Goal: Task Accomplishment & Management: Use online tool/utility

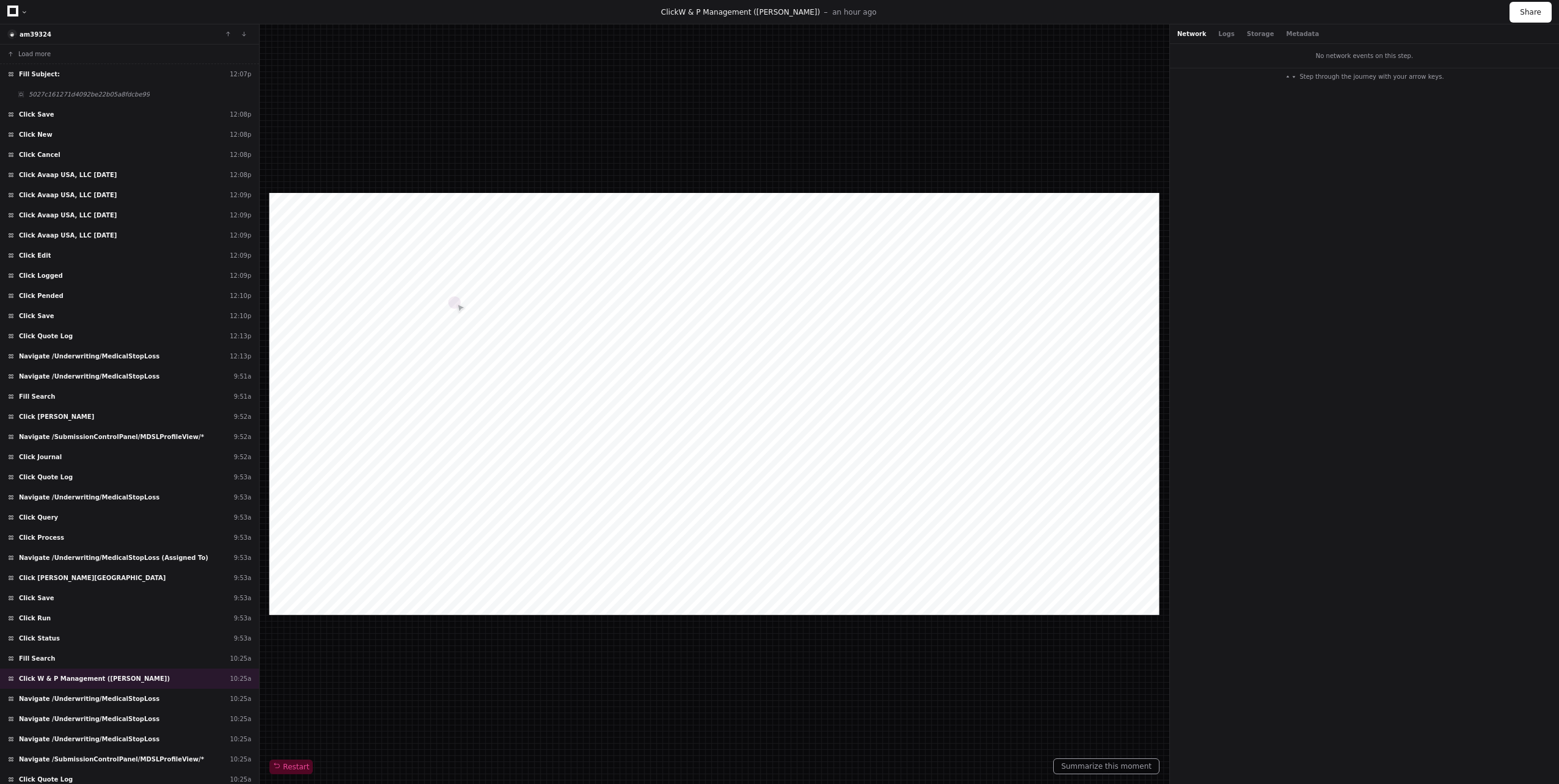
scroll to position [142, 0]
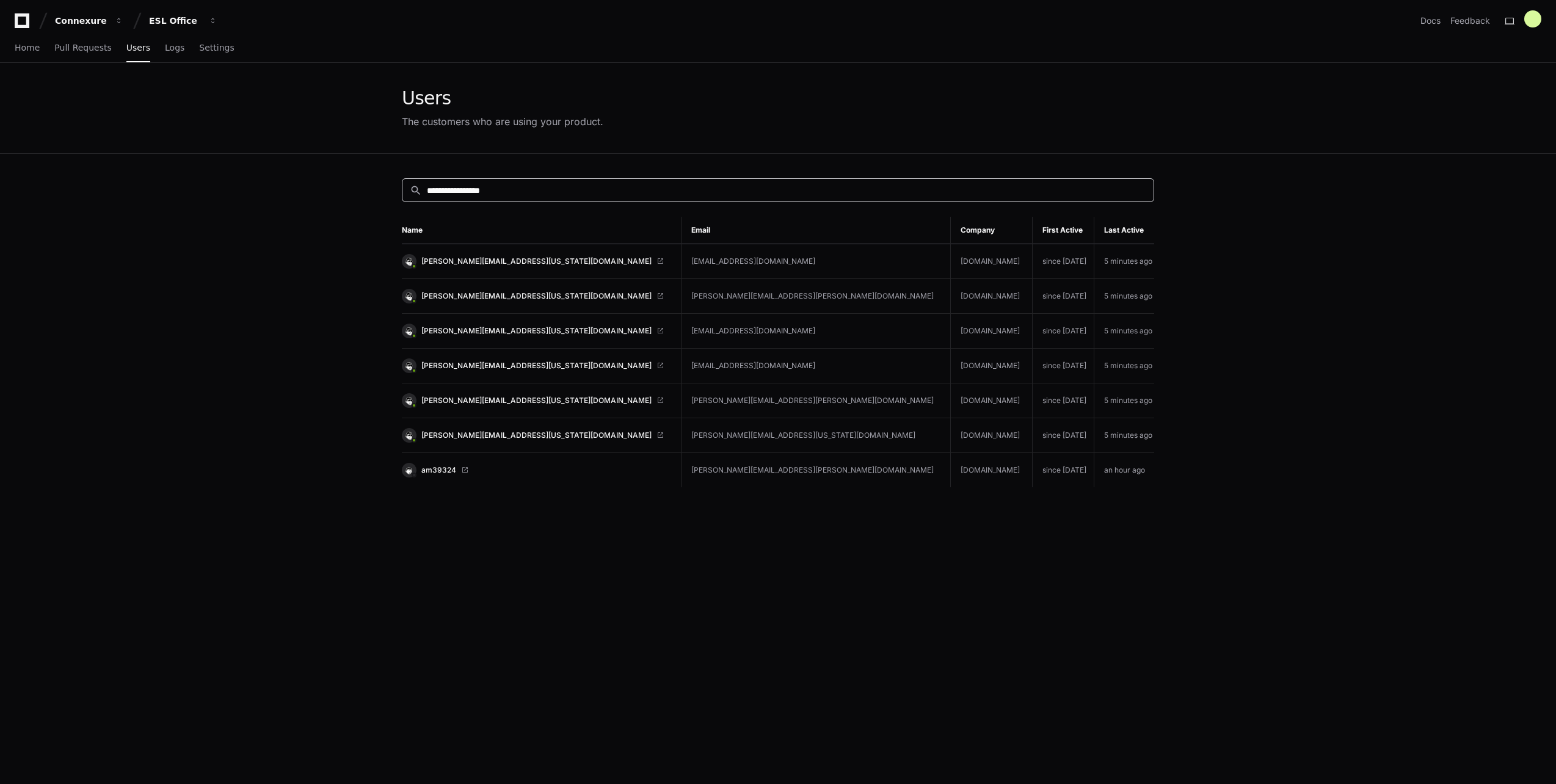
drag, startPoint x: 524, startPoint y: 191, endPoint x: 421, endPoint y: 187, distance: 103.1
click at [421, 187] on div "**********" at bounding box center [774, 190] width 744 height 13
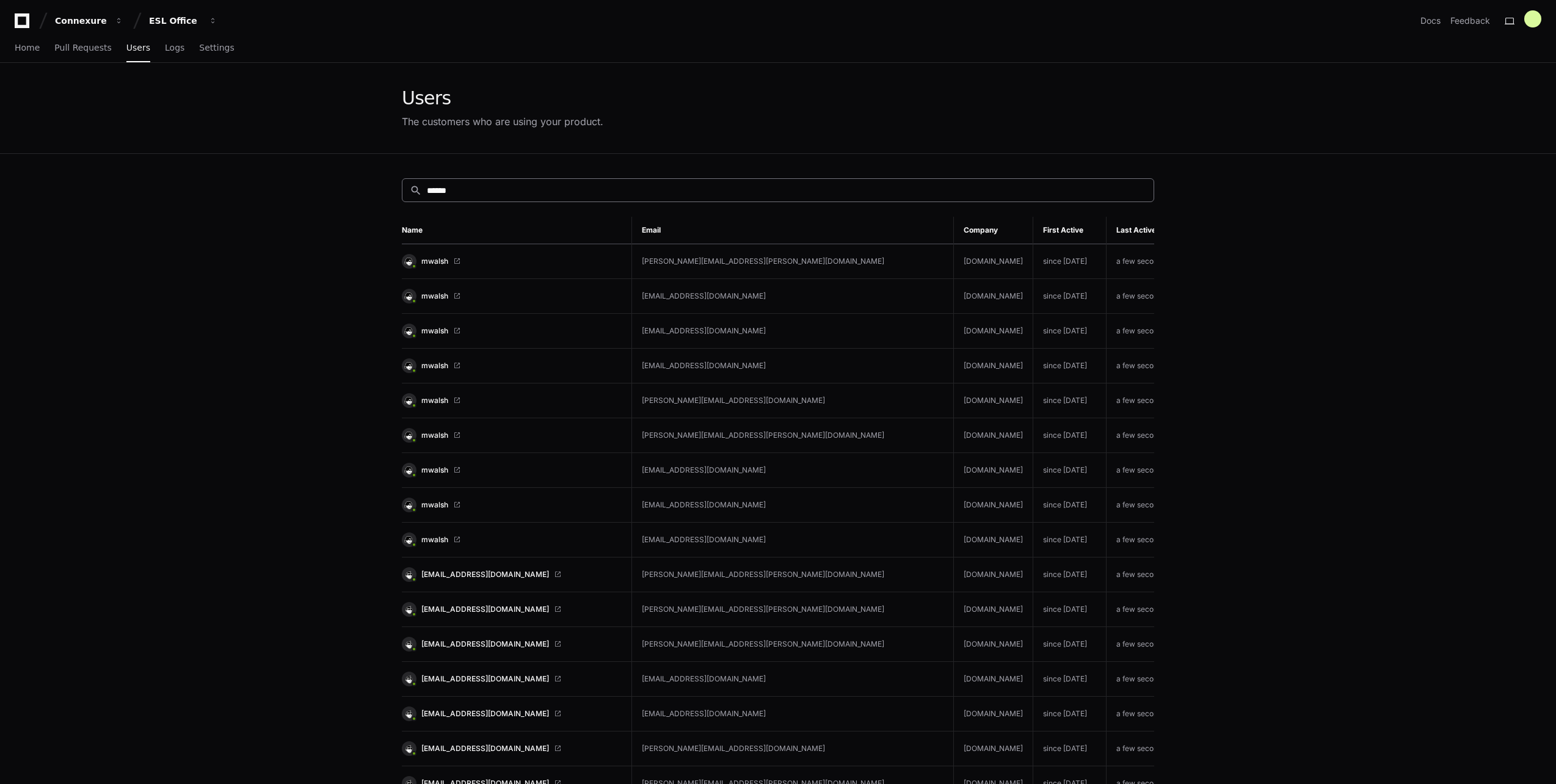
click at [477, 180] on div "search ******" at bounding box center [778, 190] width 752 height 24
drag, startPoint x: 475, startPoint y: 187, endPoint x: 388, endPoint y: 181, distance: 87.2
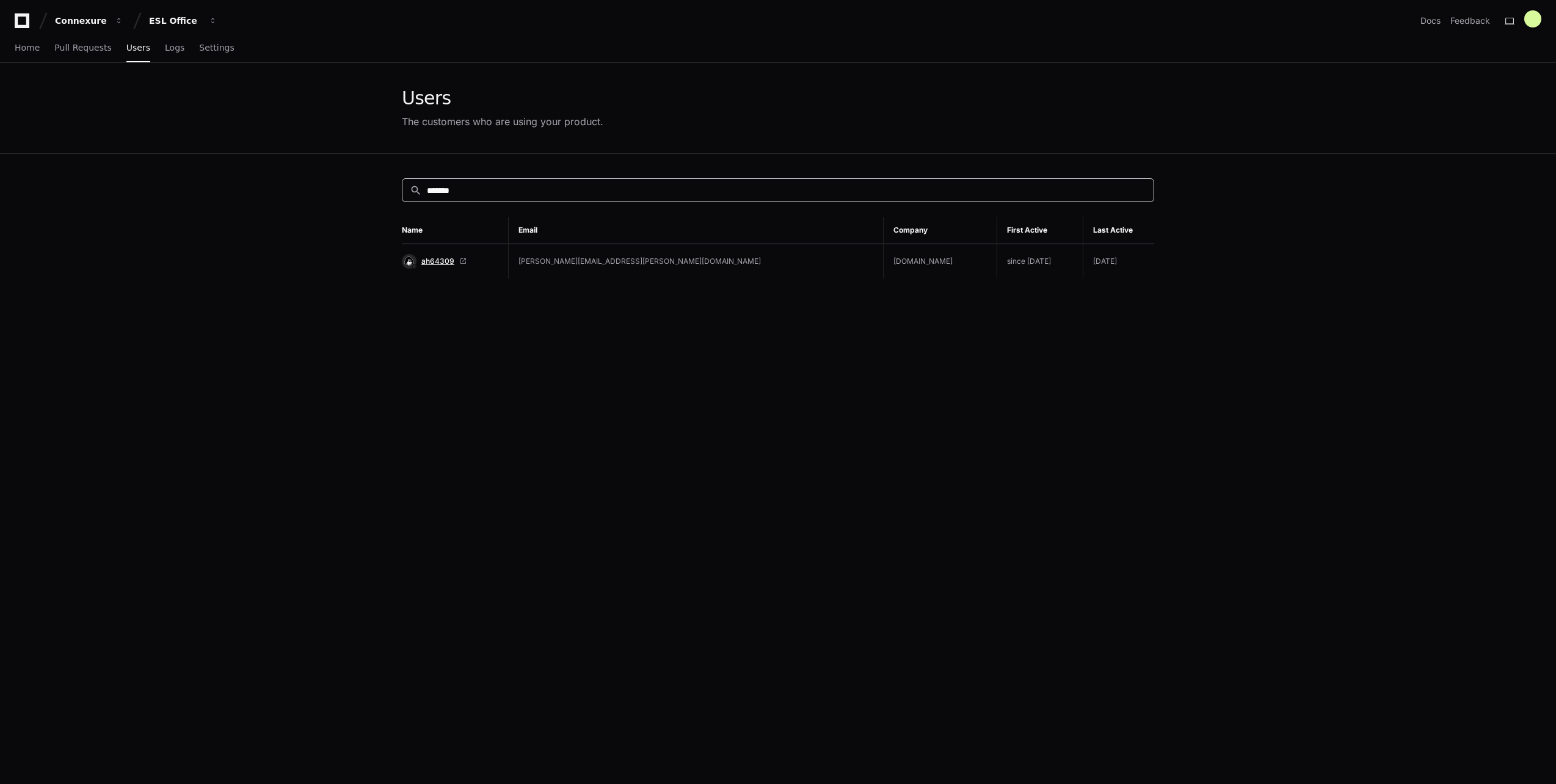
type input "*******"
click at [444, 261] on span "ah64309" at bounding box center [438, 262] width 33 height 10
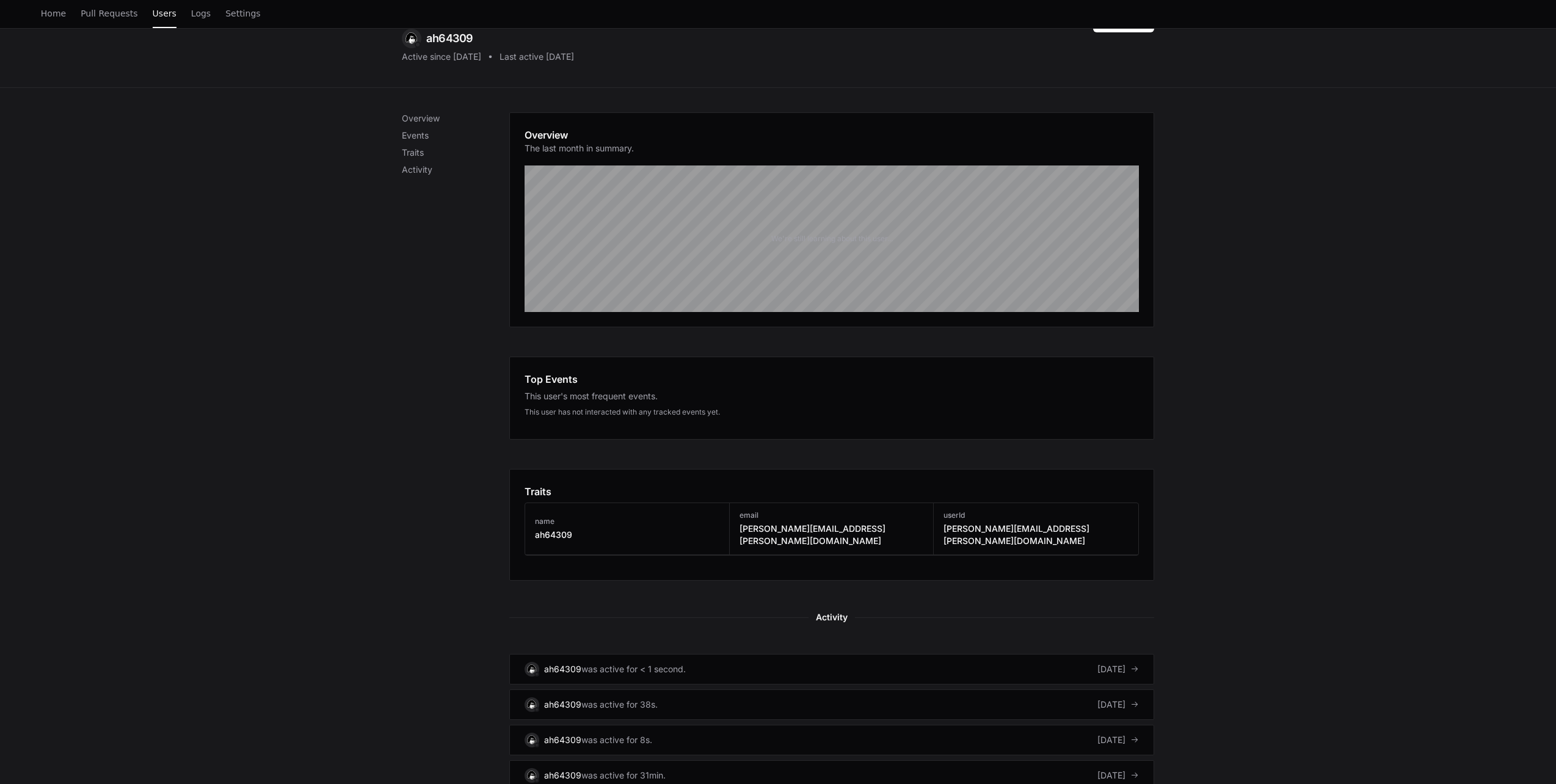
scroll to position [398, 0]
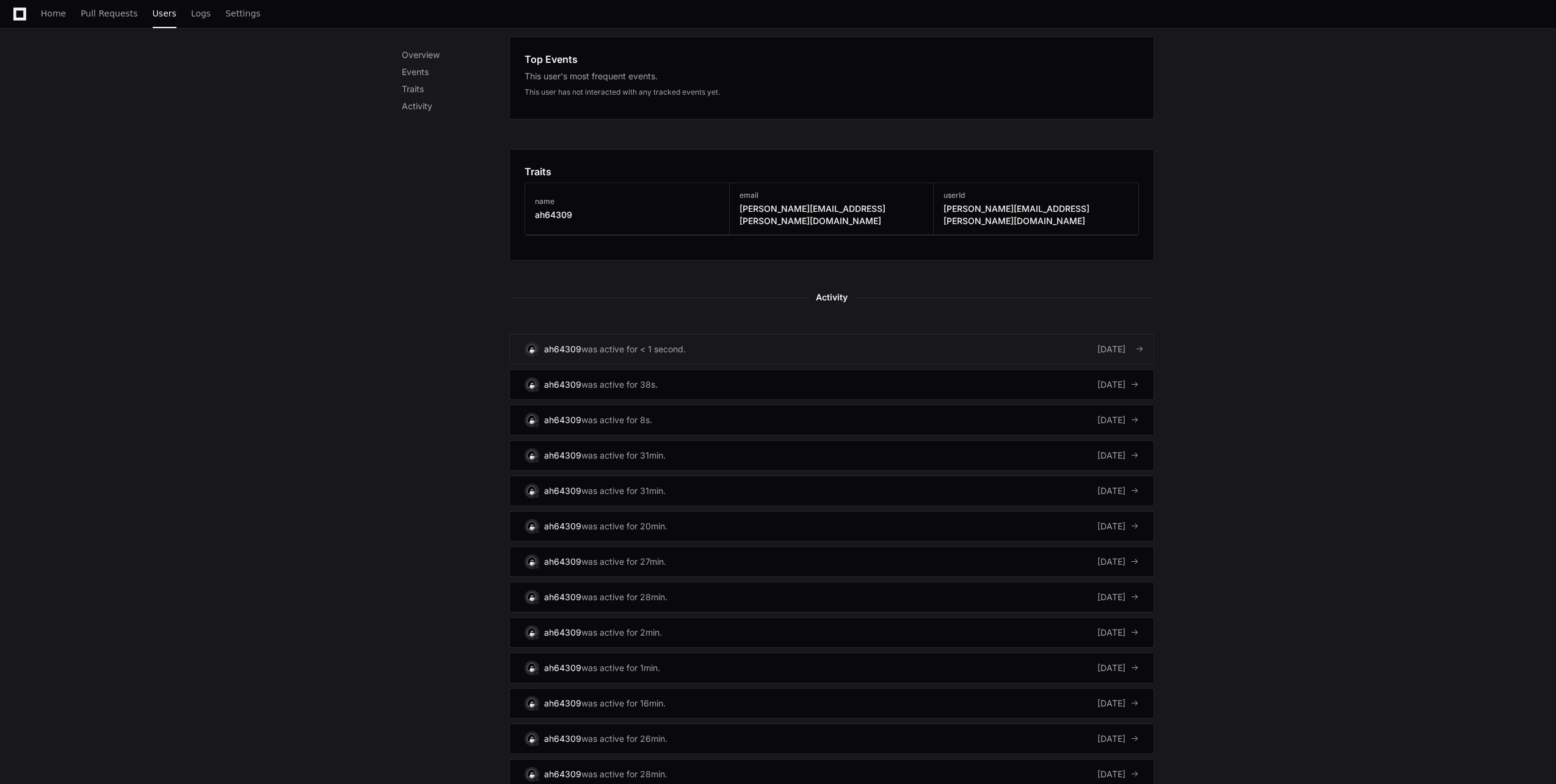
click at [855, 334] on link "ah64309 was active for < 1 second. [DATE]" at bounding box center [831, 350] width 645 height 31
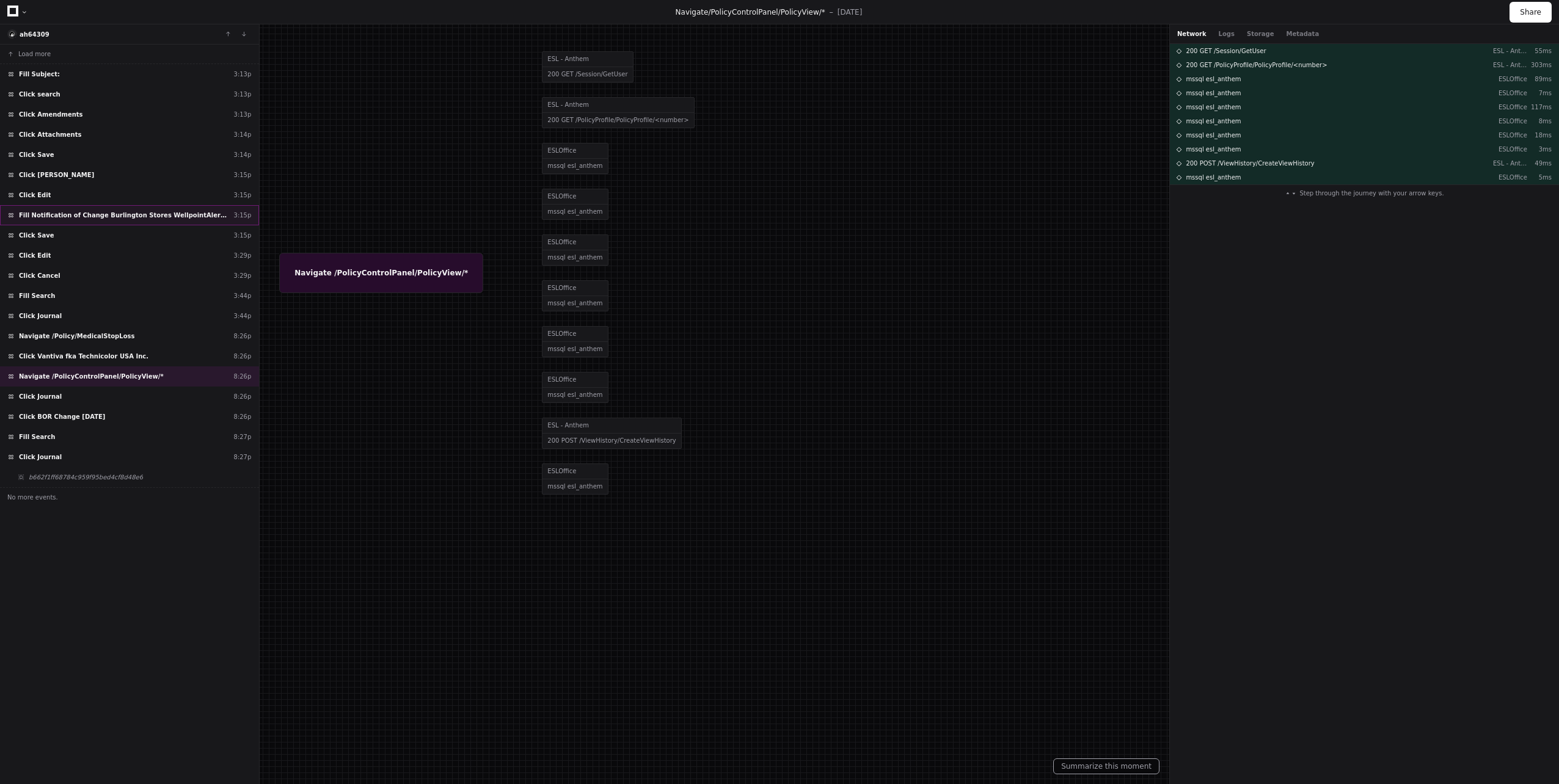
click at [125, 214] on span "Fill Notification of Change Burlington Stores WellpointAlera introduction" at bounding box center [124, 214] width 210 height 9
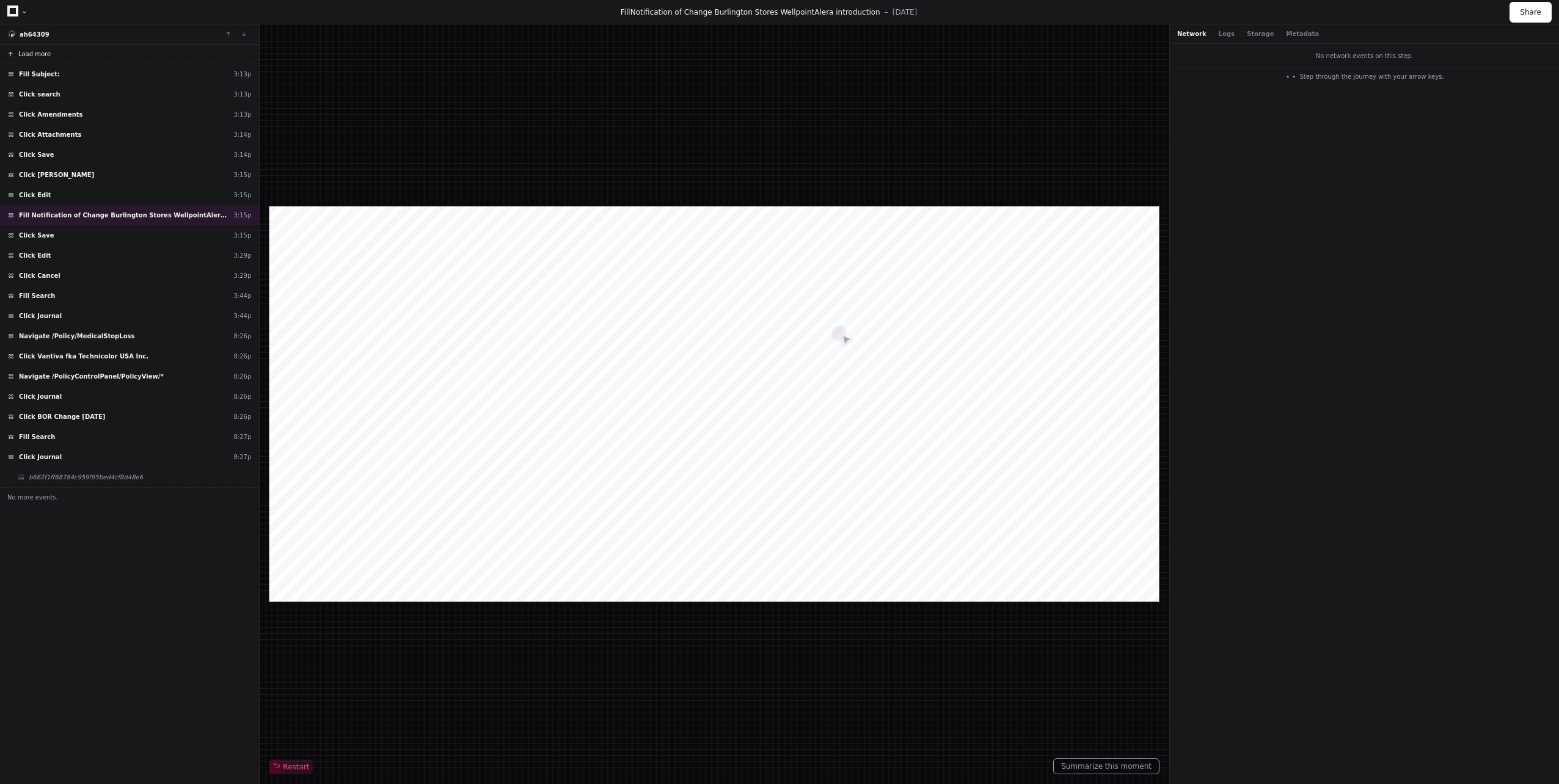
click at [52, 56] on button "Load more" at bounding box center [129, 54] width 259 height 19
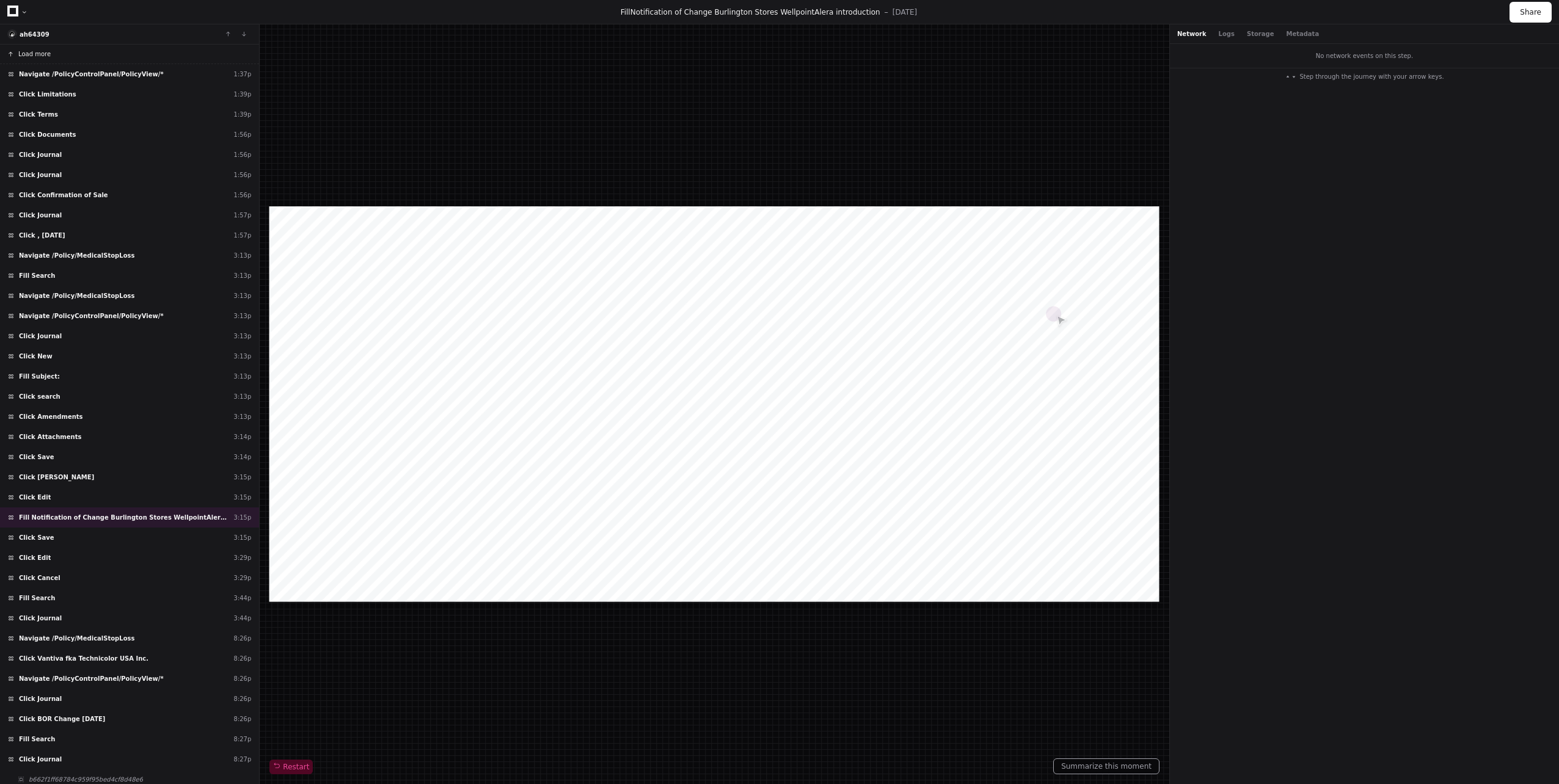
click at [46, 54] on span "Load more" at bounding box center [34, 53] width 32 height 9
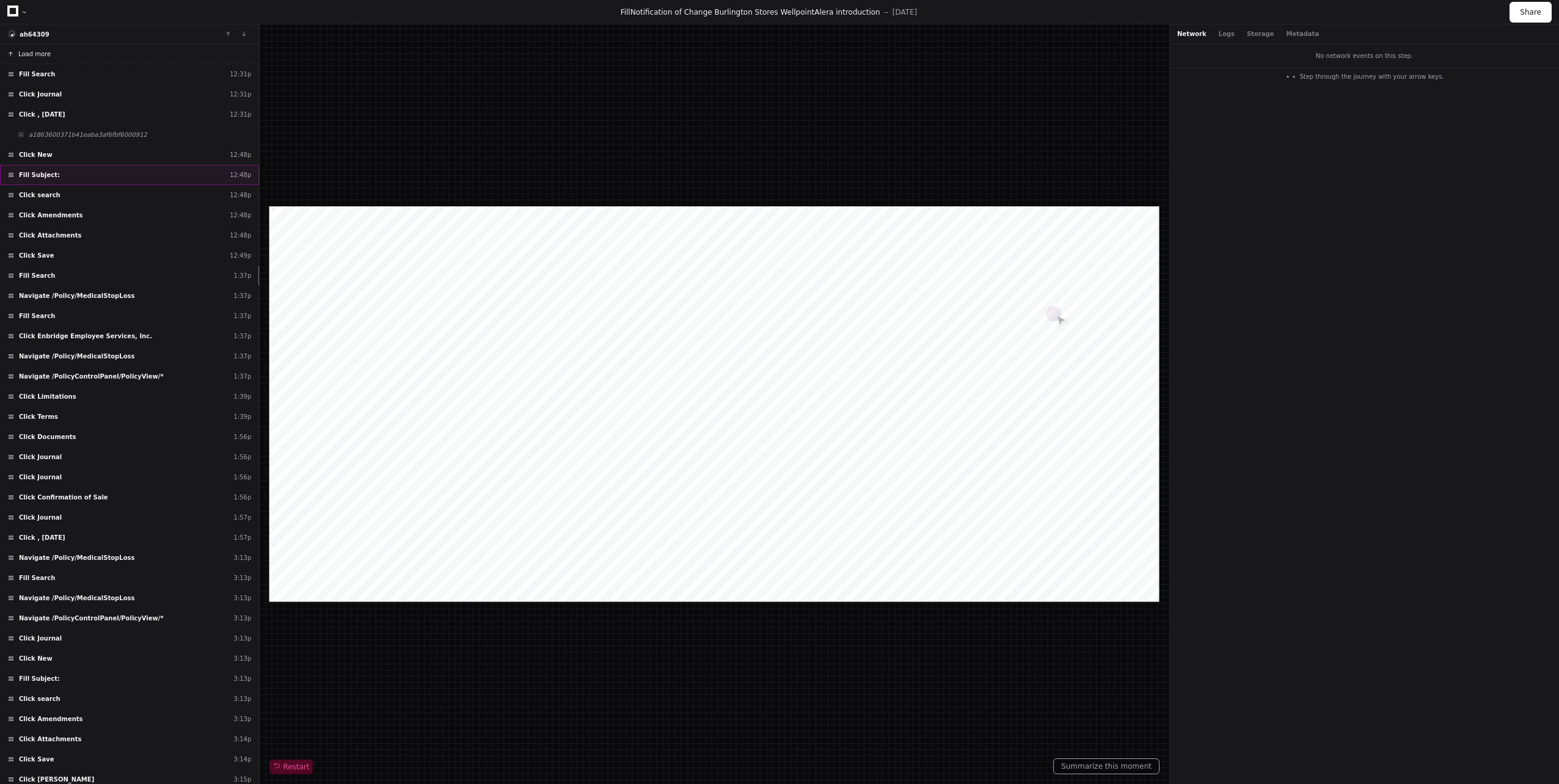
click at [49, 171] on span "Fill Subject:" at bounding box center [40, 174] width 41 height 9
click at [67, 195] on div "Click search 12:48p" at bounding box center [129, 195] width 259 height 20
click at [70, 216] on span "Click Amendments" at bounding box center [51, 214] width 64 height 9
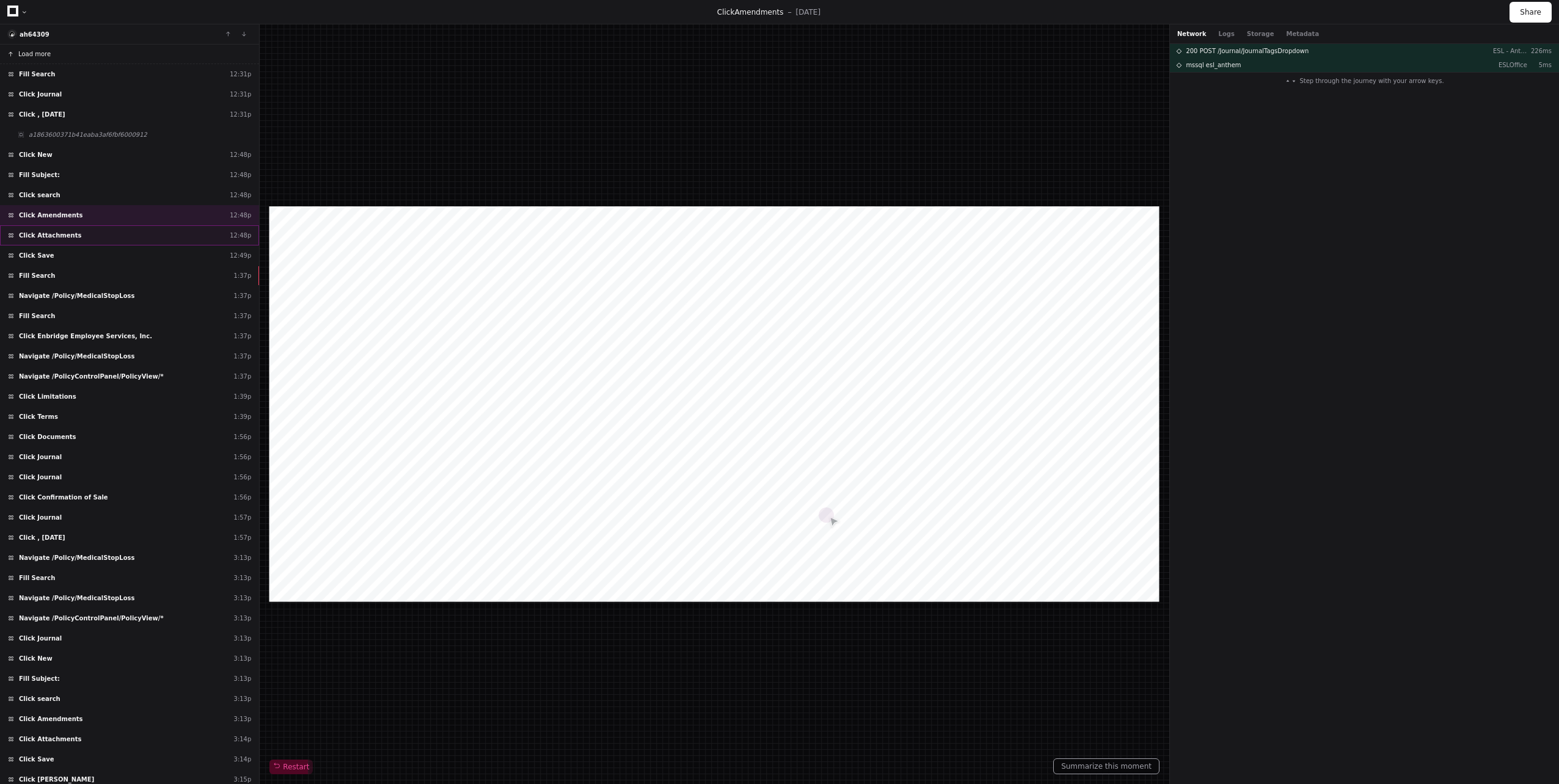
click at [67, 238] on span "Click Attachments" at bounding box center [50, 235] width 62 height 9
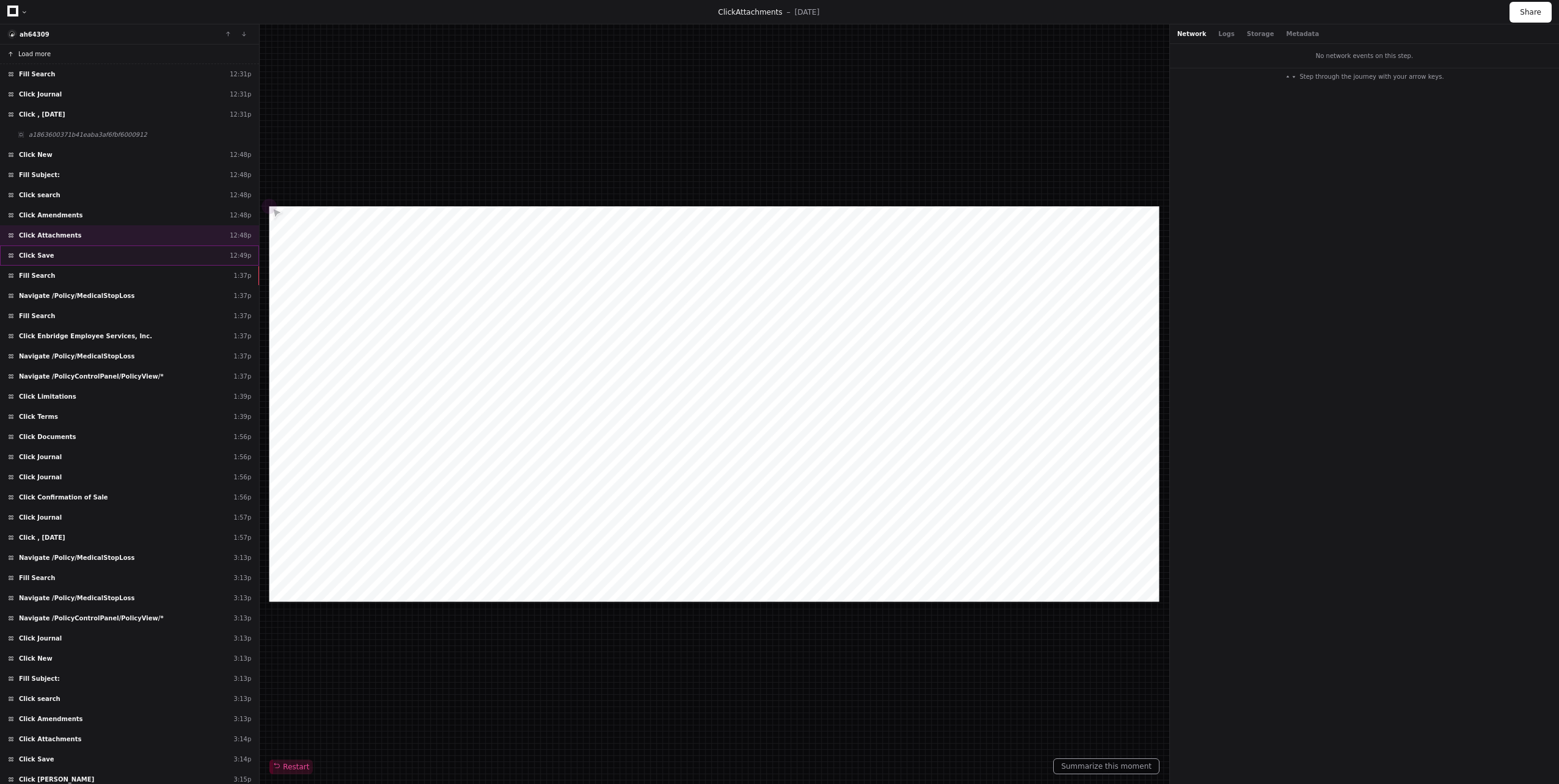
click at [71, 257] on div "Click Save 12:49p" at bounding box center [129, 255] width 259 height 20
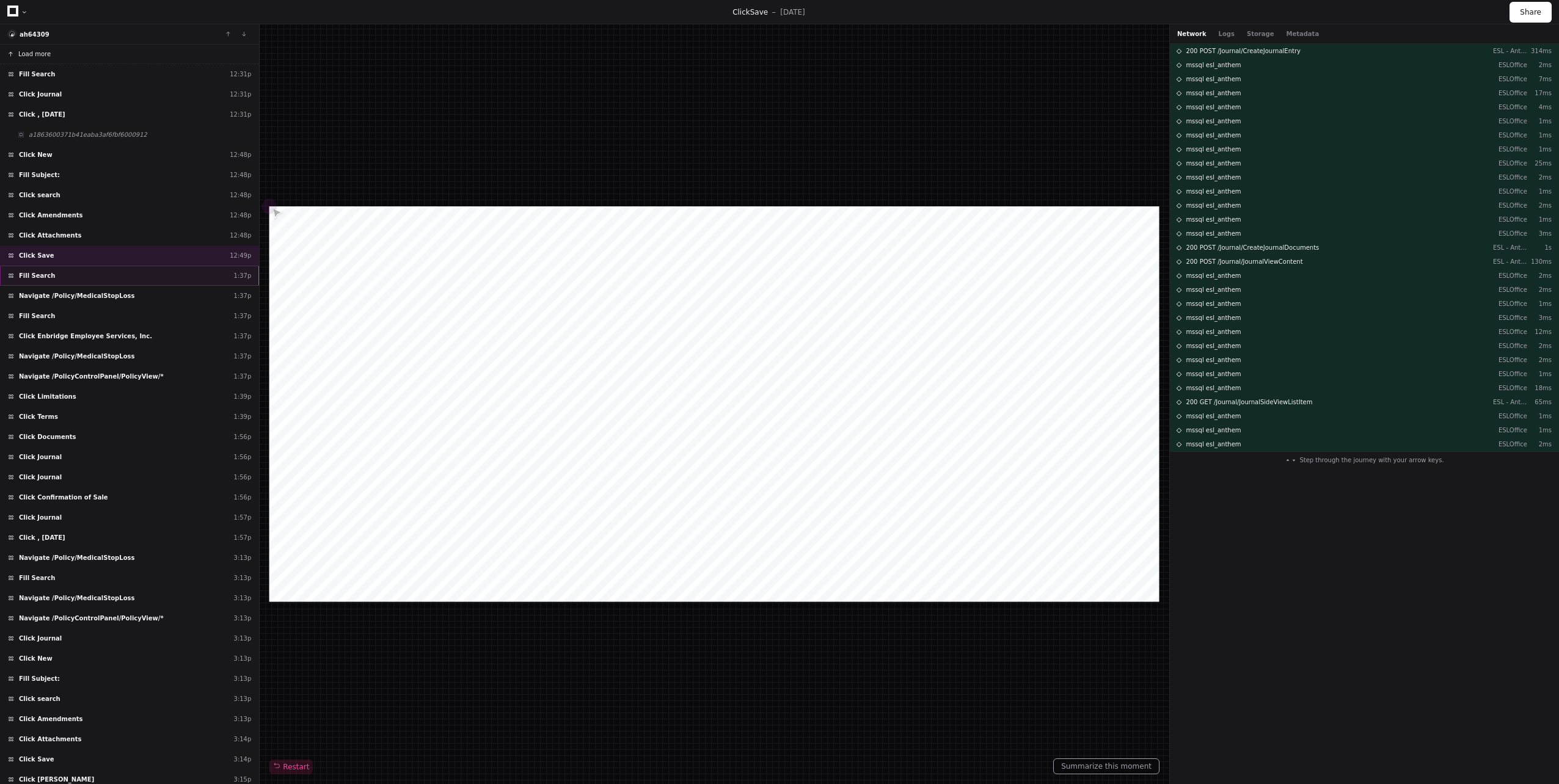
click at [70, 273] on div "Fill Search 1:37p" at bounding box center [129, 275] width 259 height 20
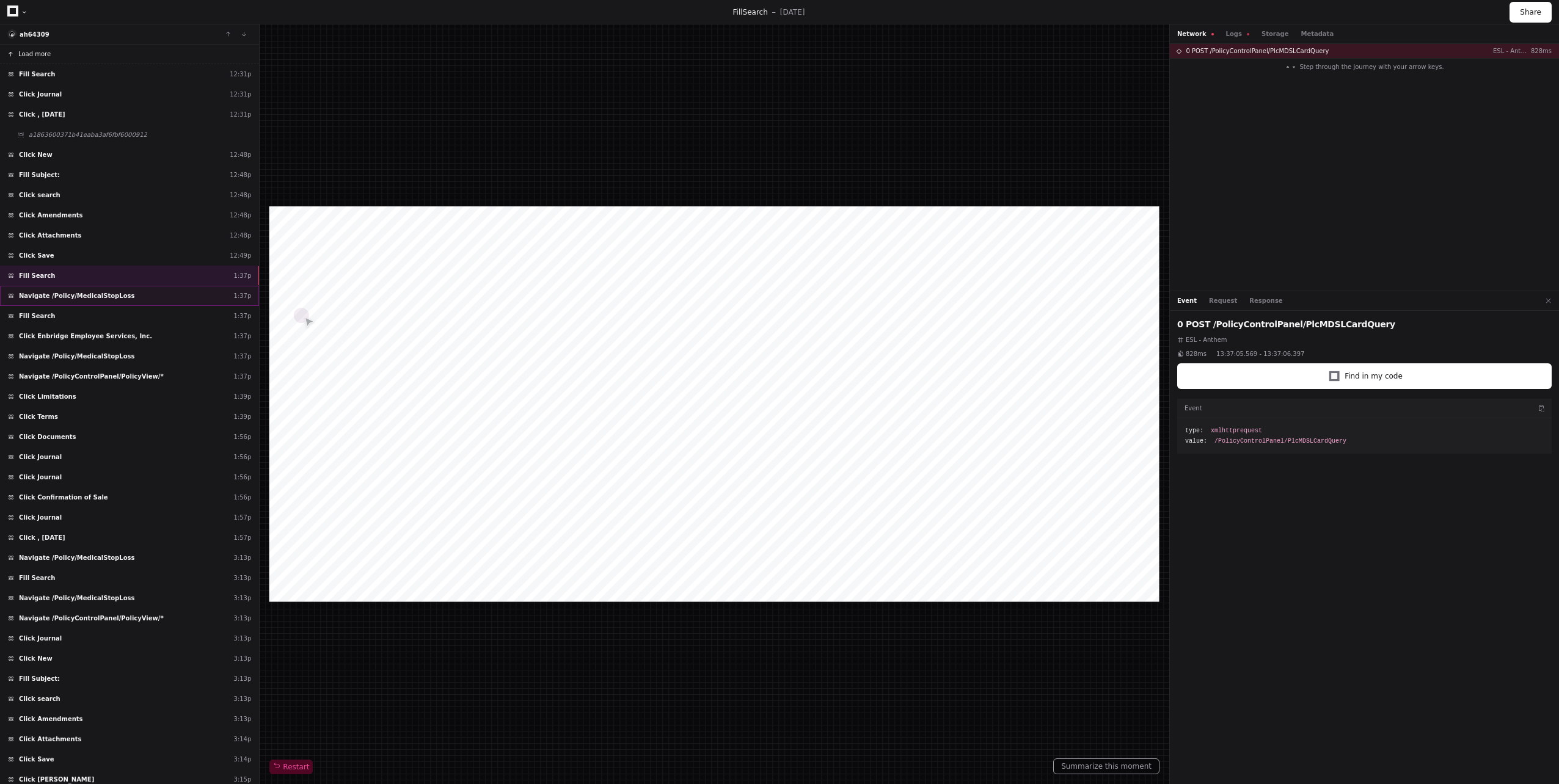
click at [77, 296] on span "Navigate /Policy/MedicalStopLoss" at bounding box center [77, 296] width 115 height 9
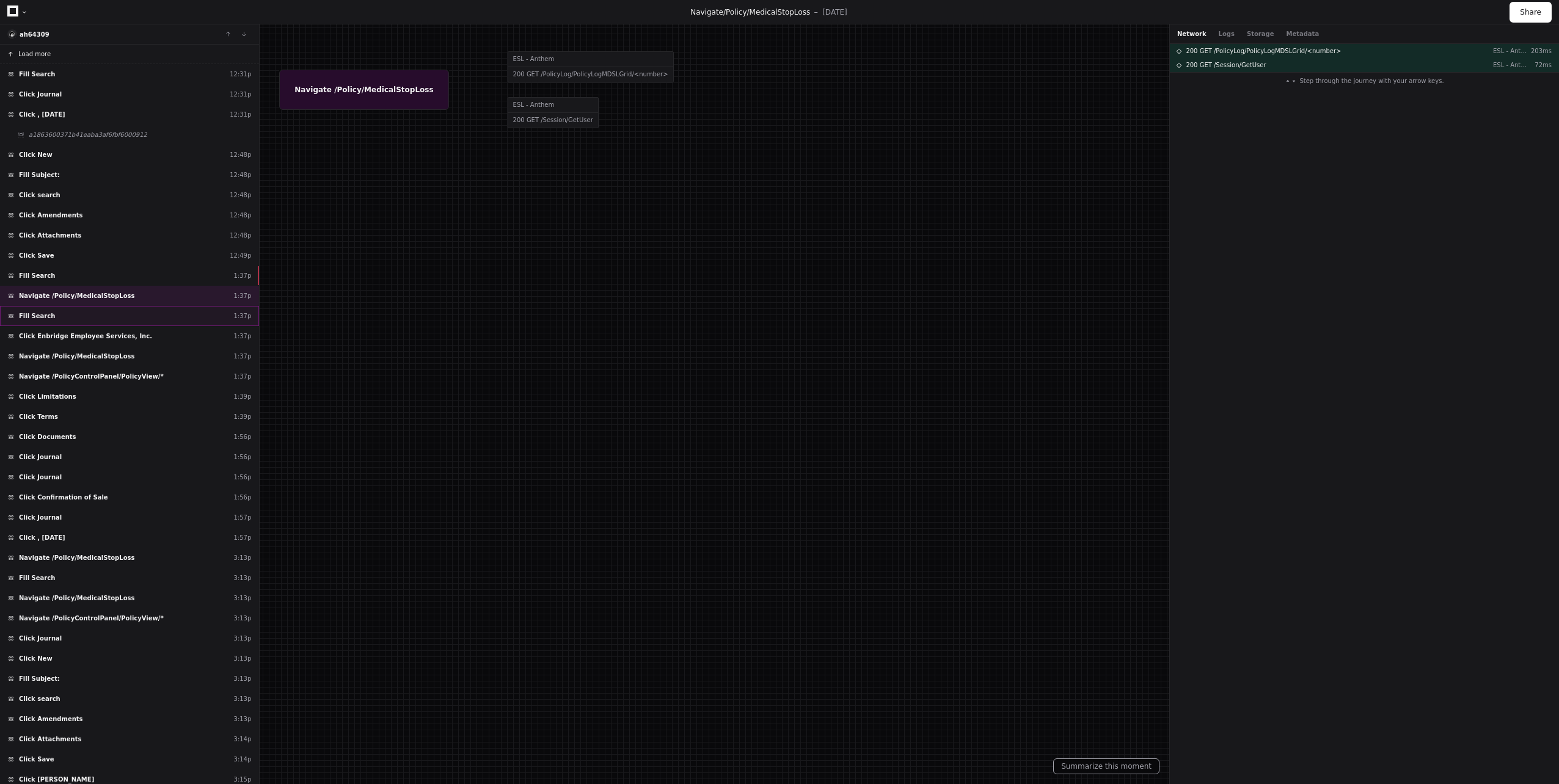
click at [81, 314] on div "Fill Search 1:37p" at bounding box center [129, 316] width 259 height 20
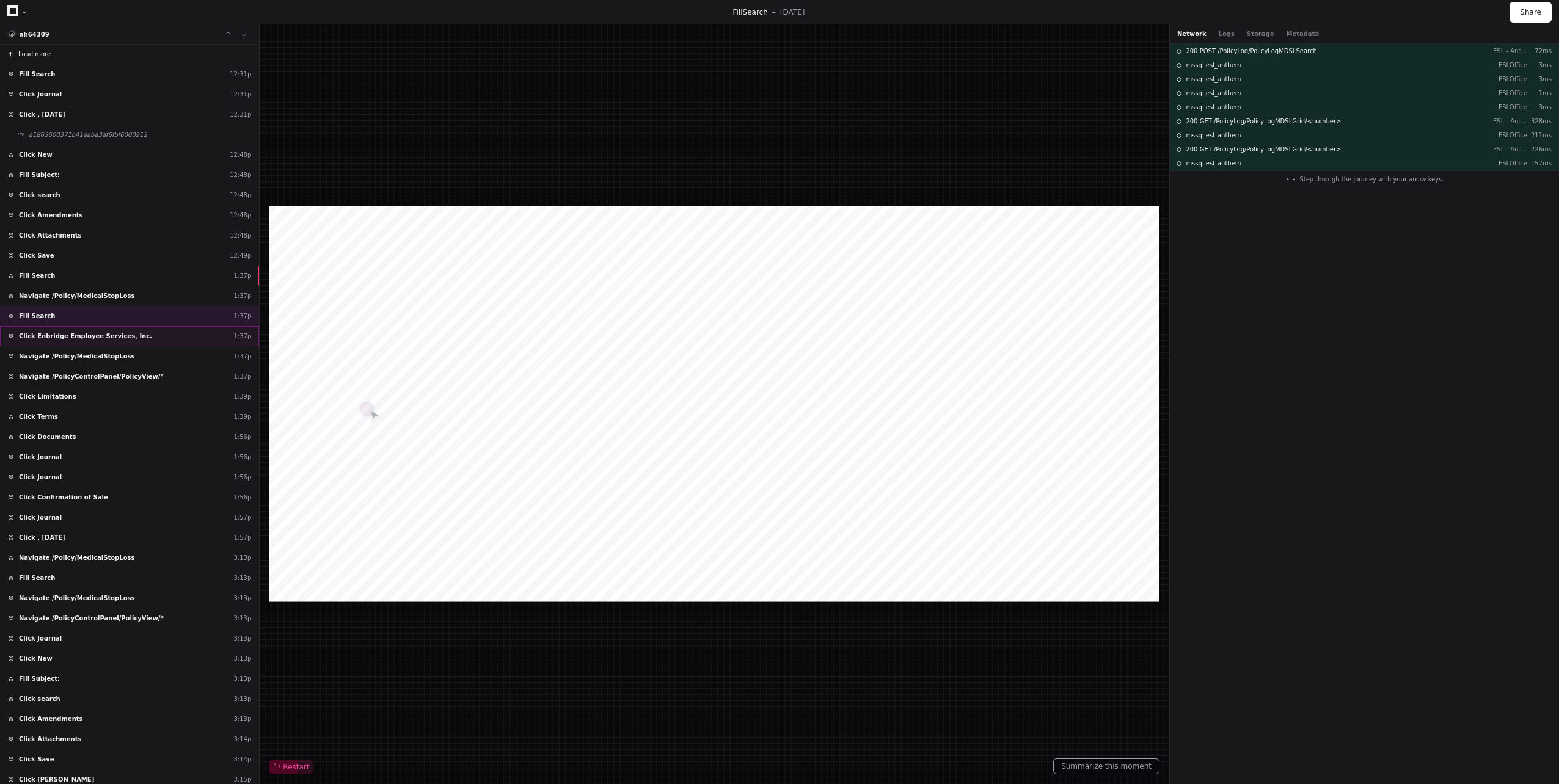
click at [80, 331] on div "Click Enbridge Employee Services, Inc. 1:37p" at bounding box center [129, 335] width 259 height 20
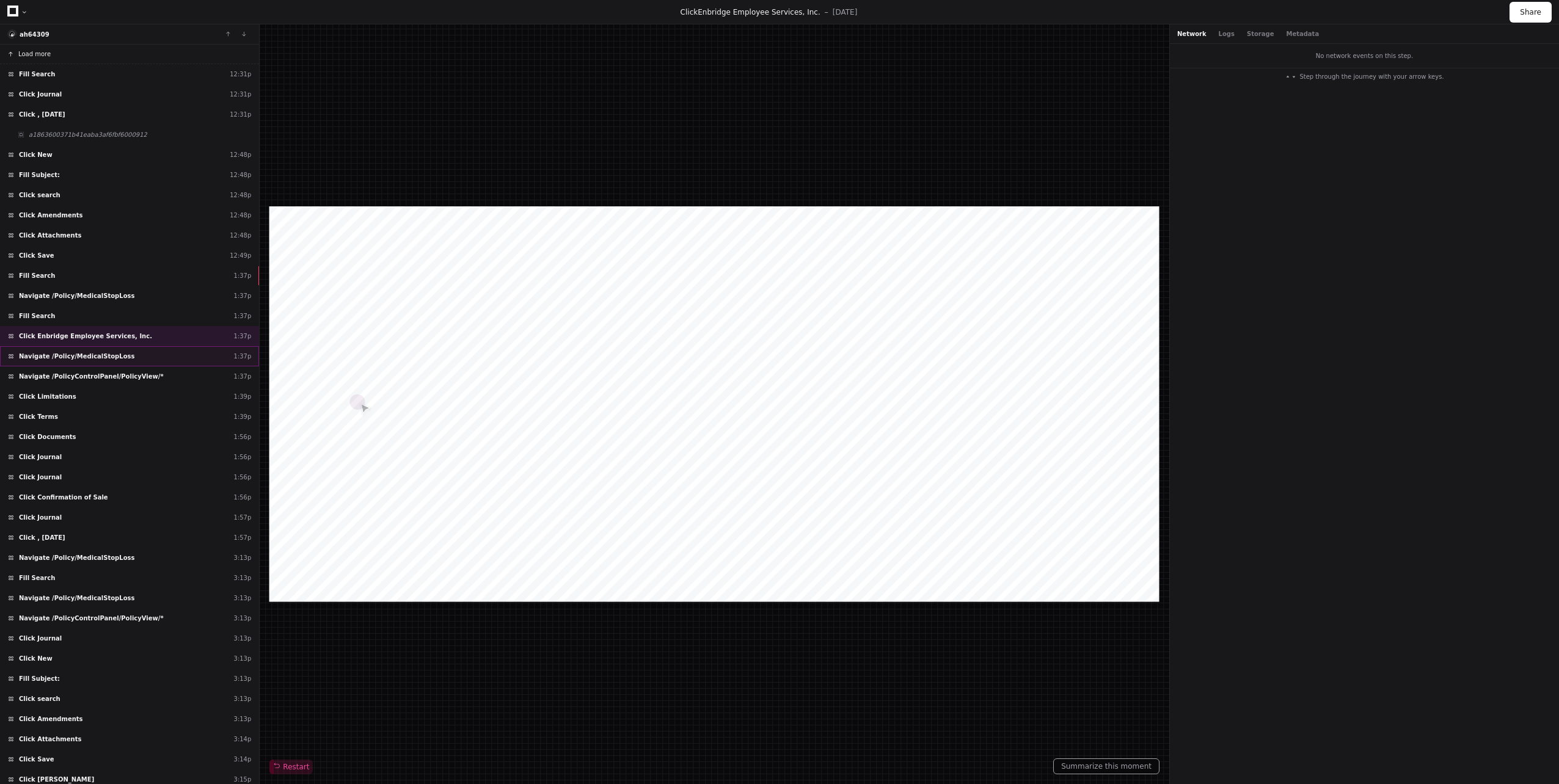
click at [83, 348] on div "Navigate /Policy/MedicalStopLoss 1:37p" at bounding box center [129, 356] width 259 height 20
click at [85, 385] on div "Navigate /PolicyControlPanel/PolicyView/* 1:37p" at bounding box center [129, 376] width 259 height 20
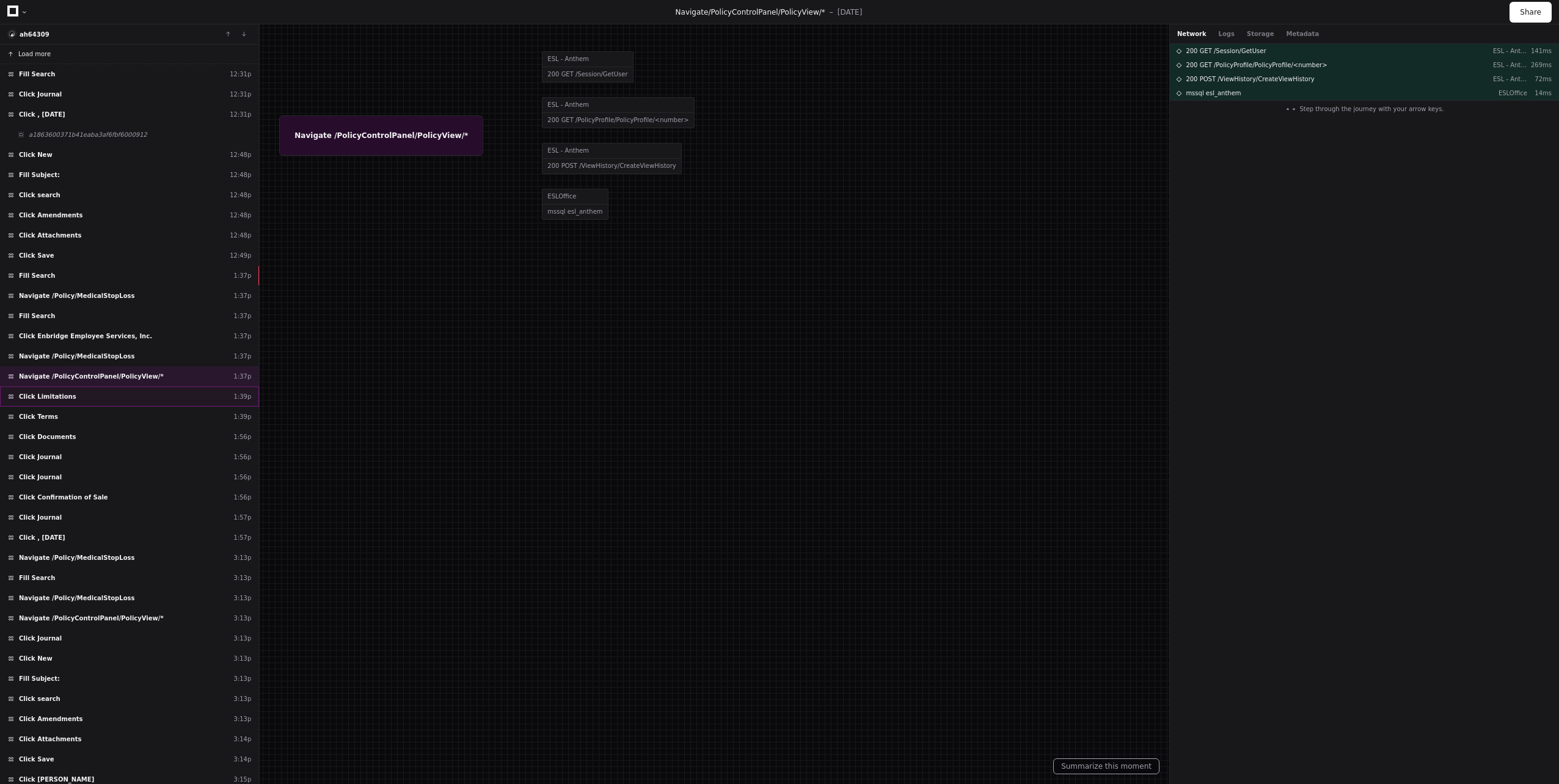
click at [68, 399] on div "Click Limitations 1:39p" at bounding box center [129, 396] width 259 height 20
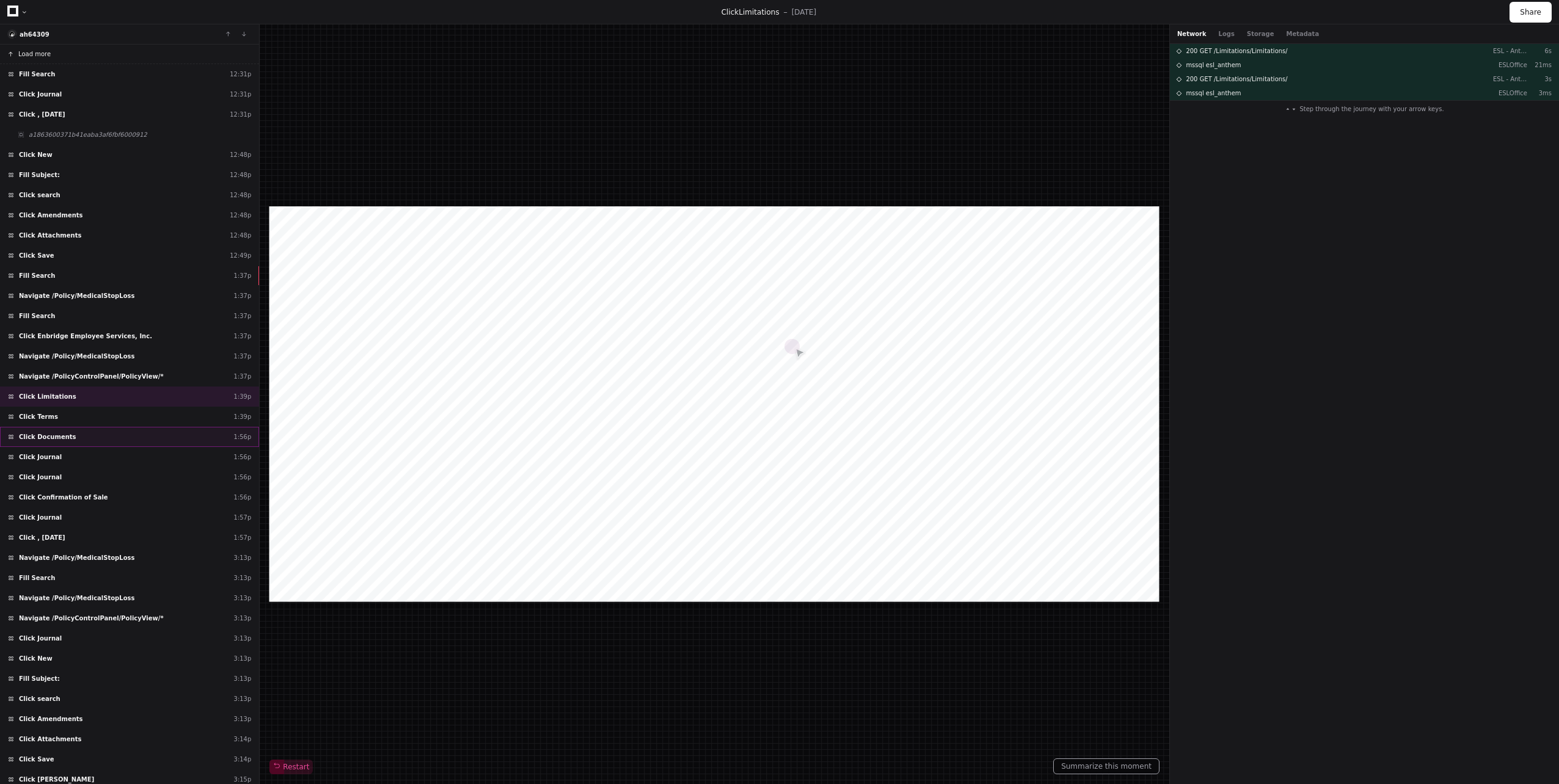
click at [59, 435] on span "Click Documents" at bounding box center [48, 436] width 57 height 9
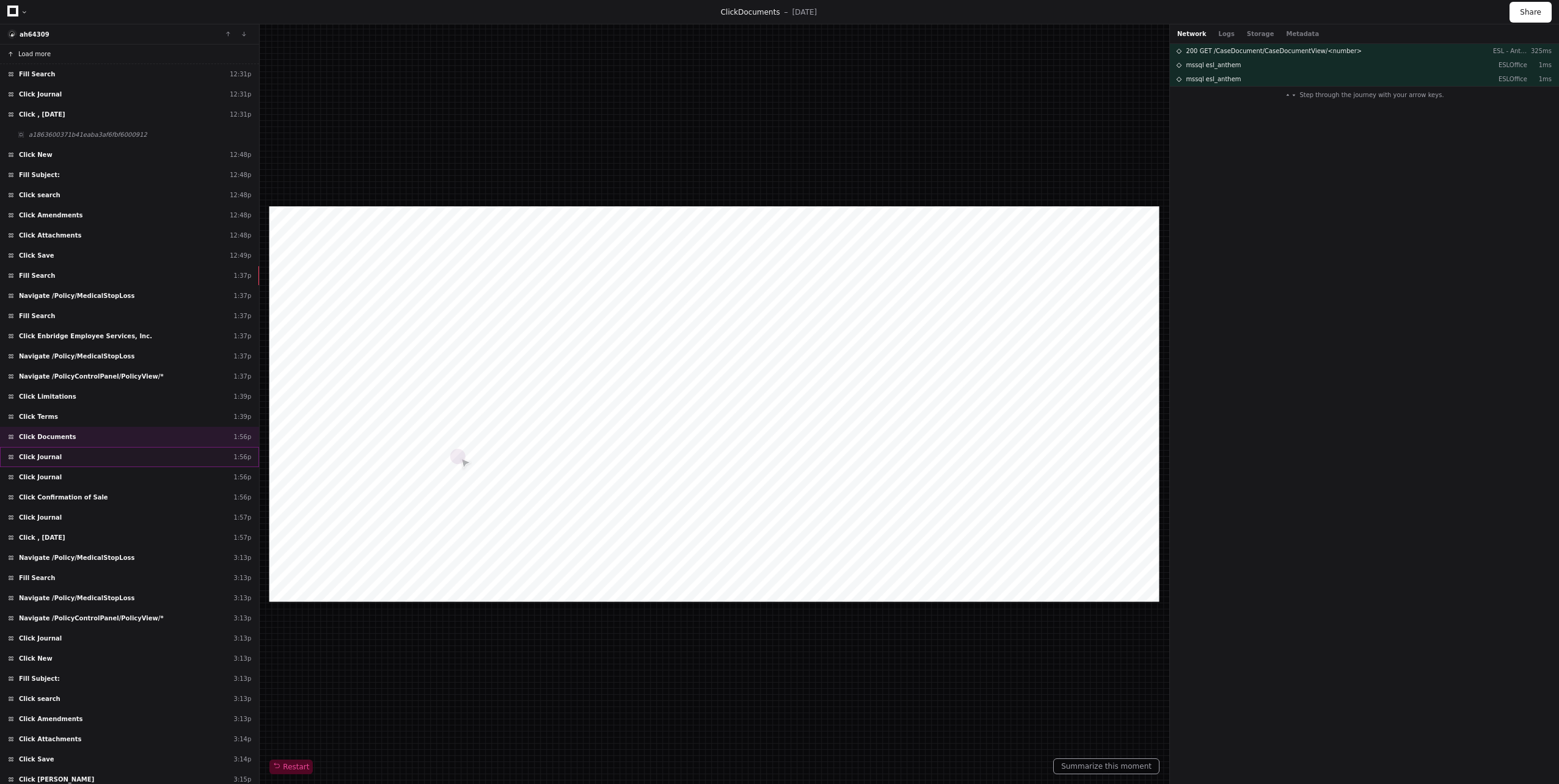
click at [62, 454] on div "Click Journal 1:56p" at bounding box center [129, 456] width 259 height 20
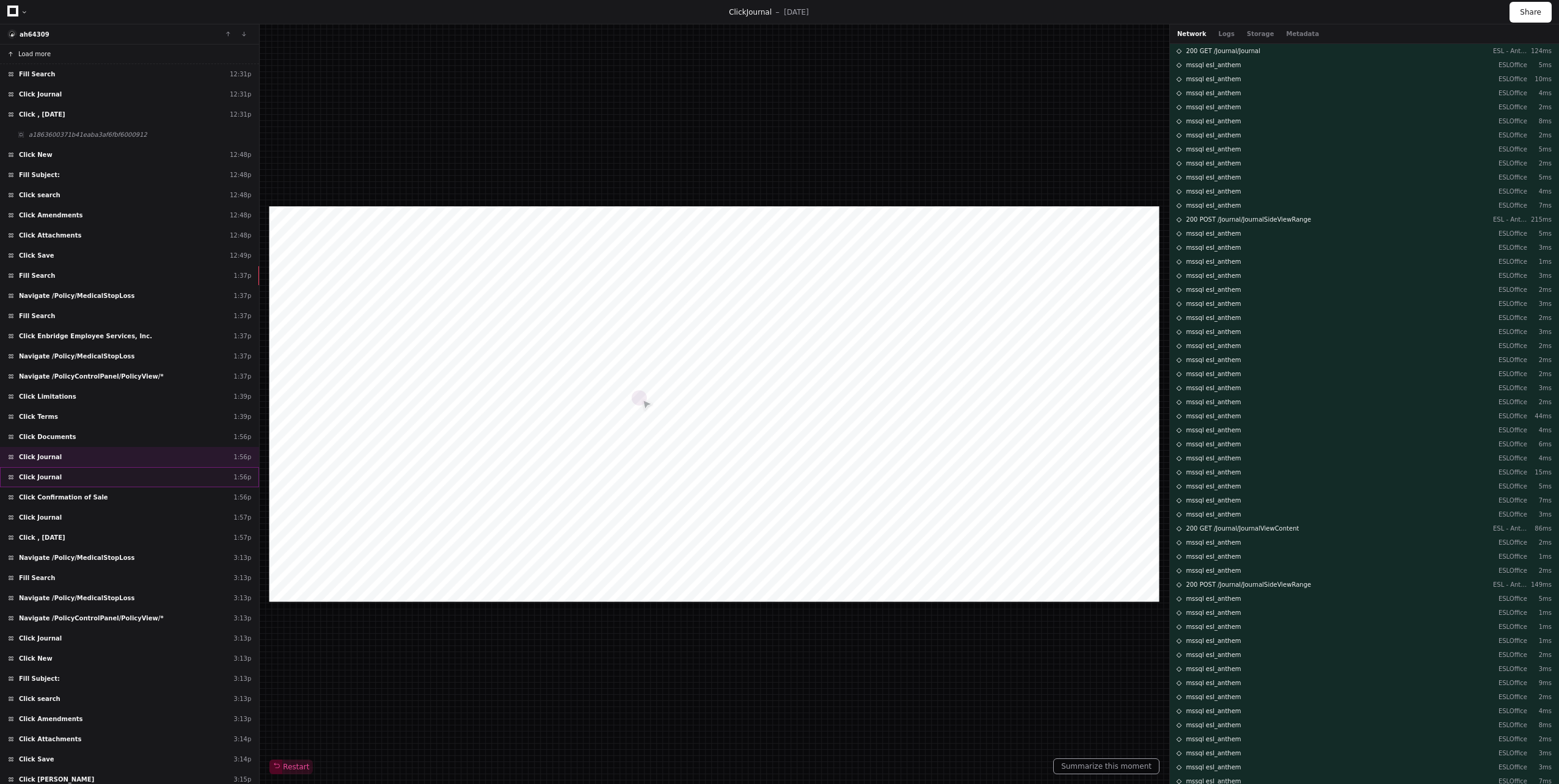
click at [67, 481] on div "Click Journal 1:56p" at bounding box center [129, 477] width 259 height 20
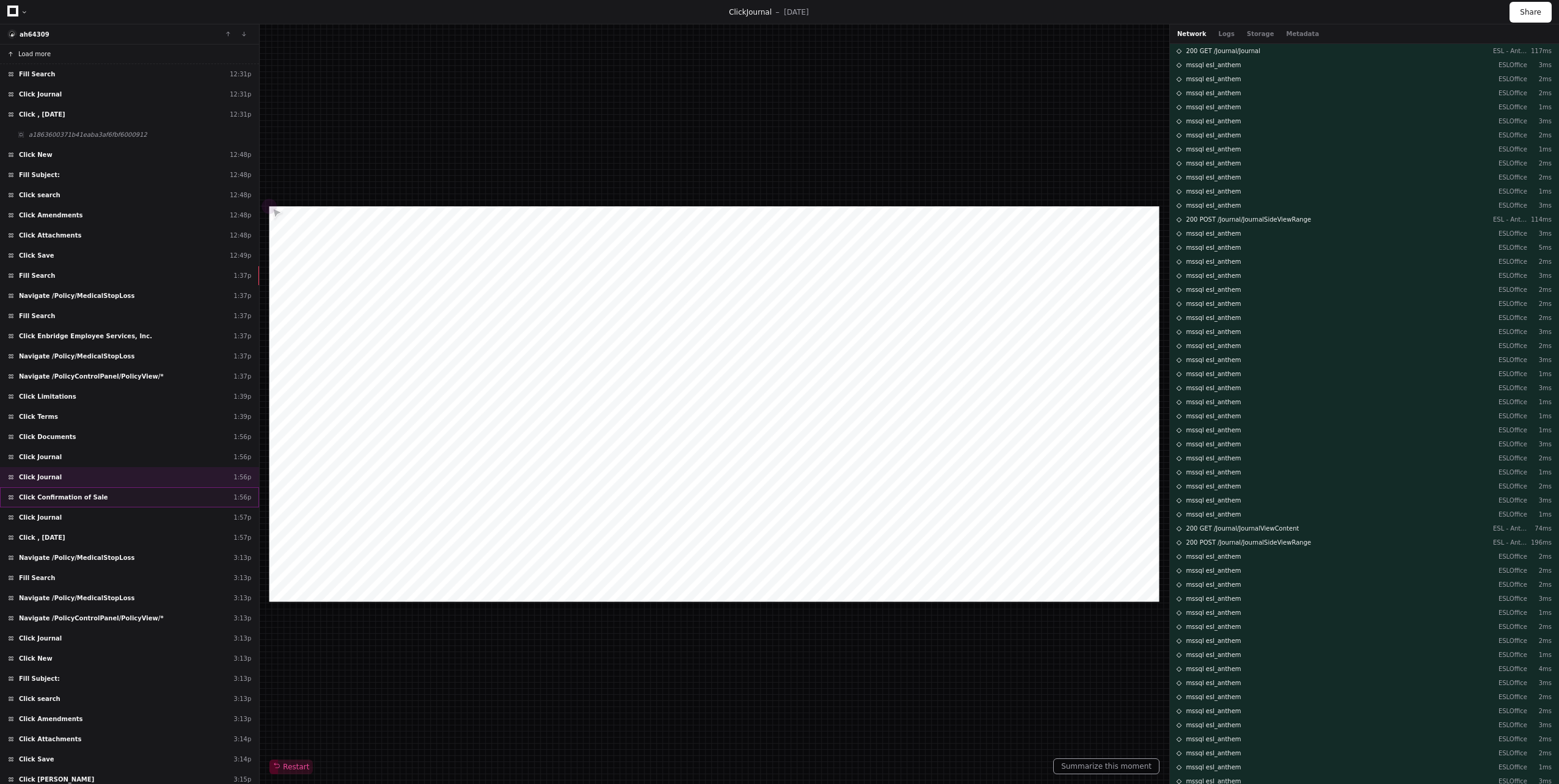
click at [62, 493] on span "Click Confirmation of Sale" at bounding box center [64, 496] width 89 height 9
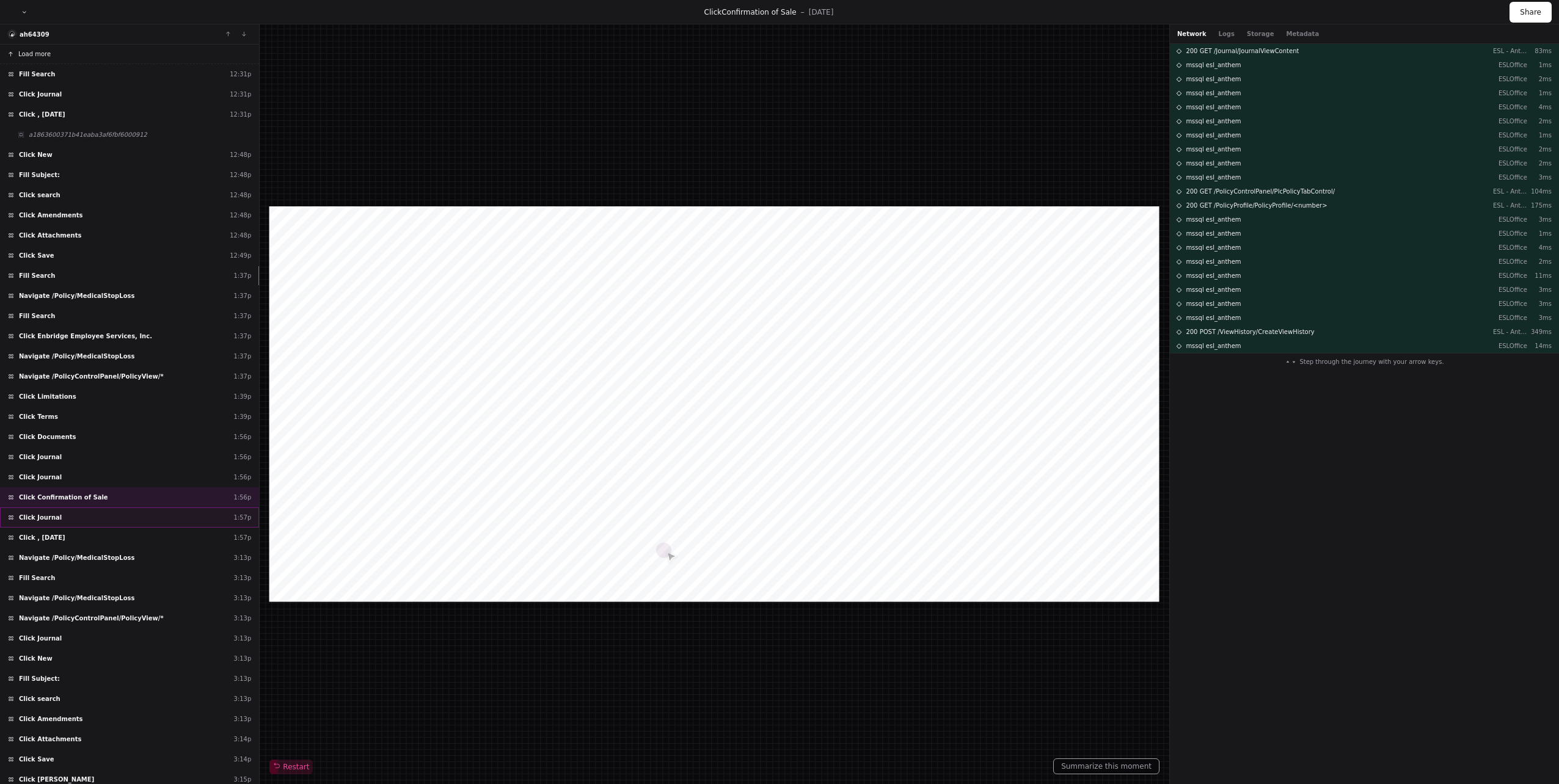
click at [60, 518] on div "Click Journal 1:57p" at bounding box center [129, 517] width 259 height 20
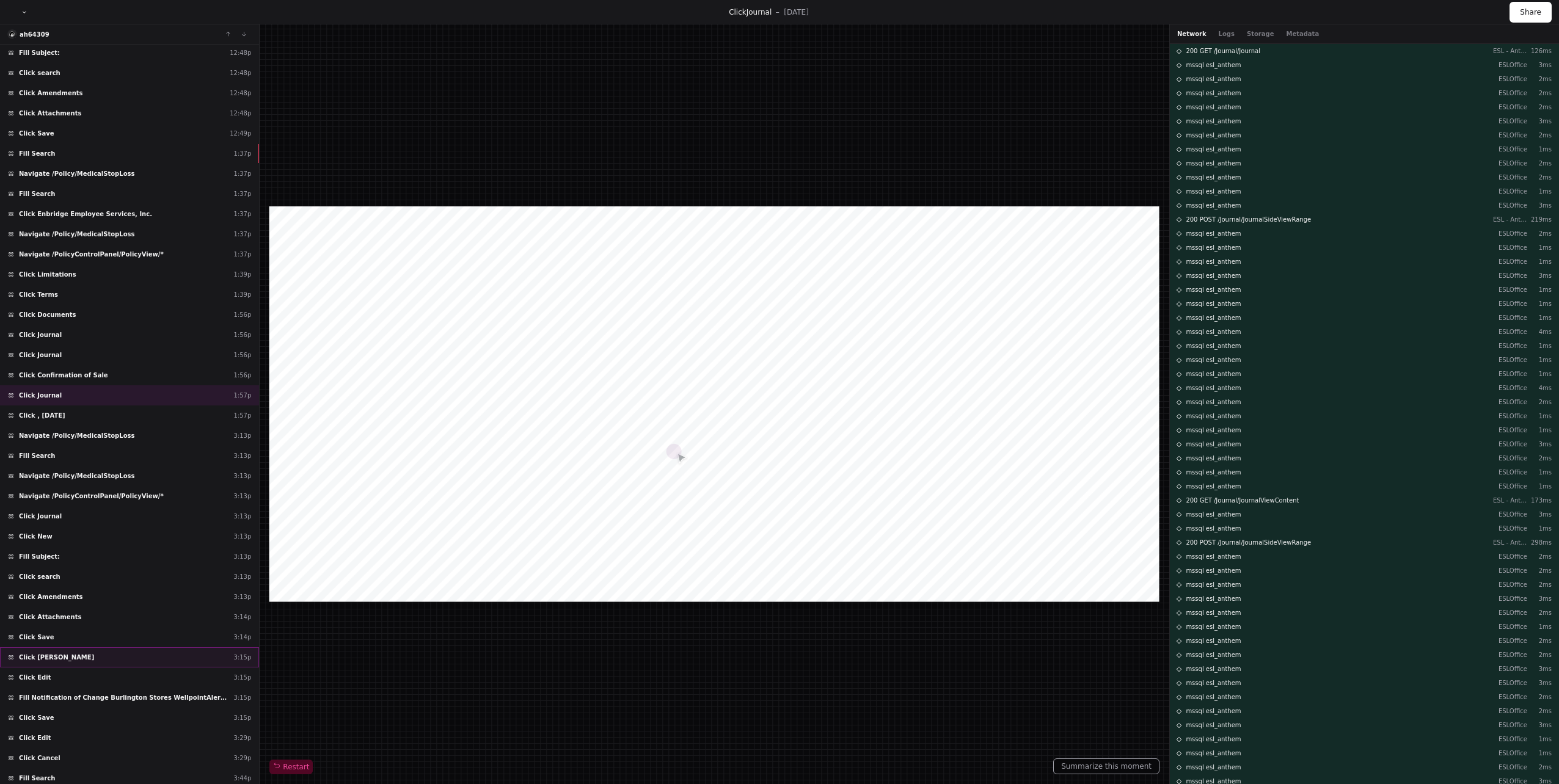
scroll to position [183, 0]
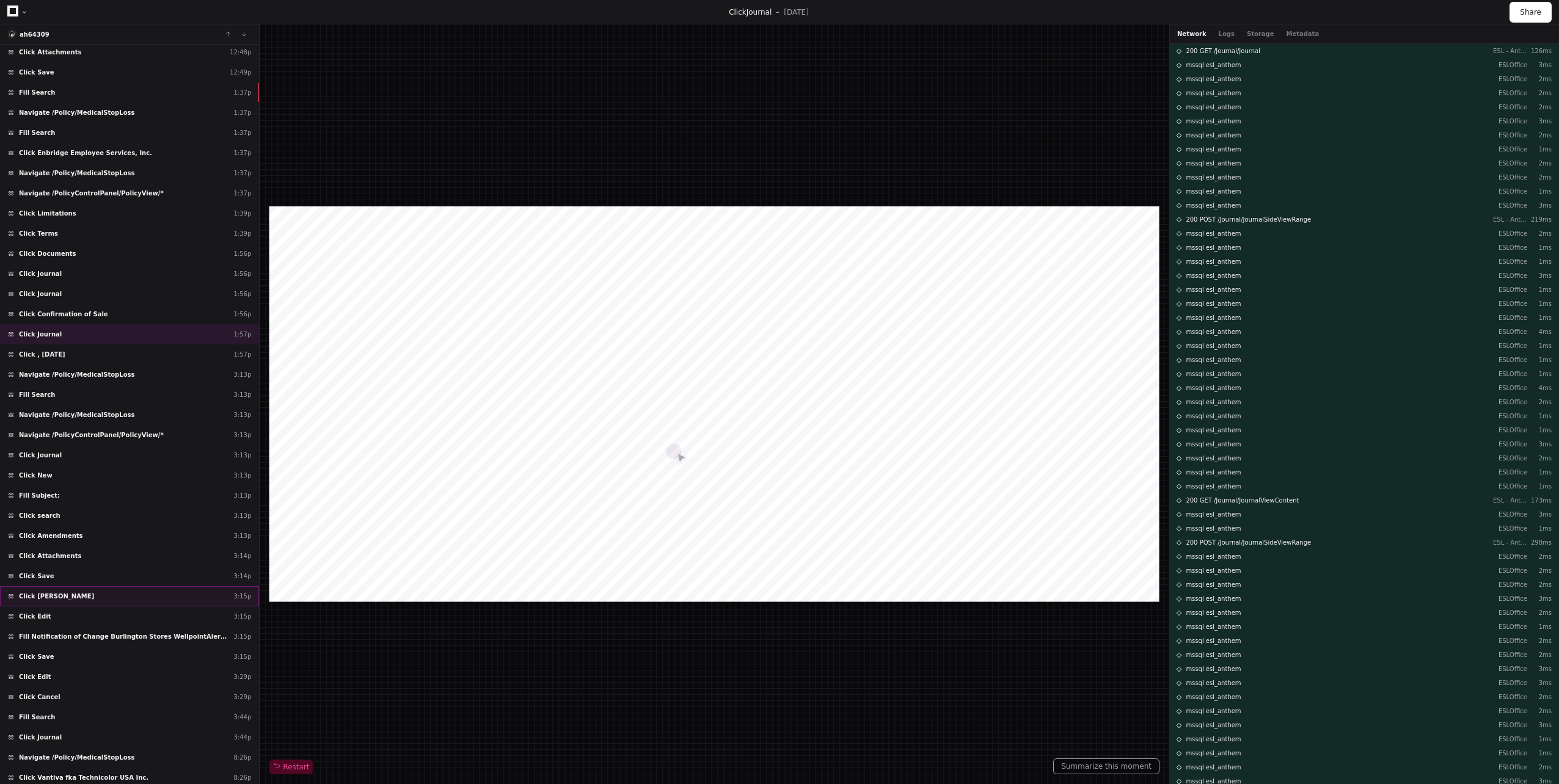
click at [71, 599] on span "Click [PERSON_NAME]" at bounding box center [57, 596] width 76 height 9
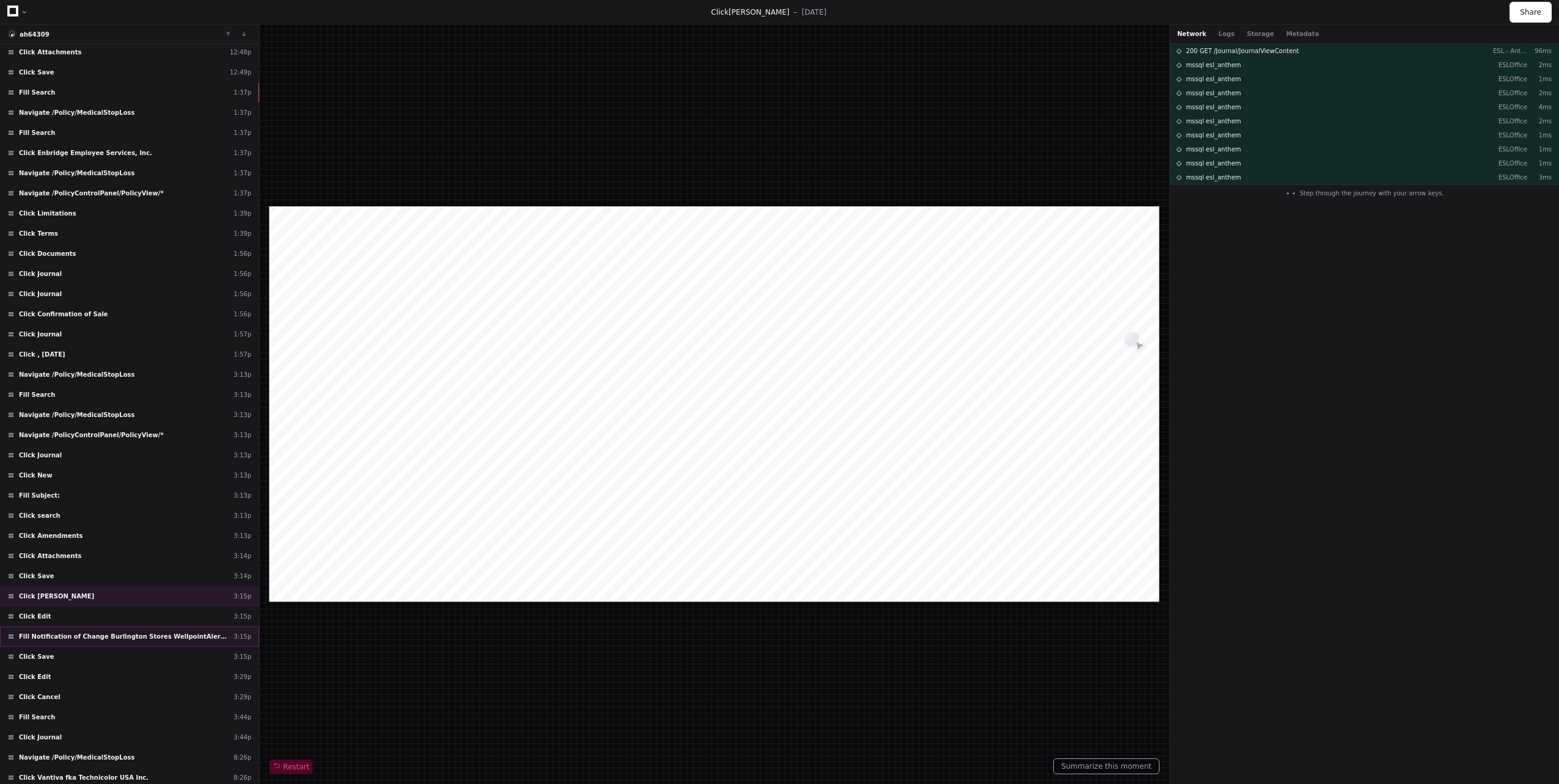
click at [66, 642] on div "Fill Notification of Change Burlington Stores WellpointAlera introduction 3:15p" at bounding box center [129, 636] width 259 height 20
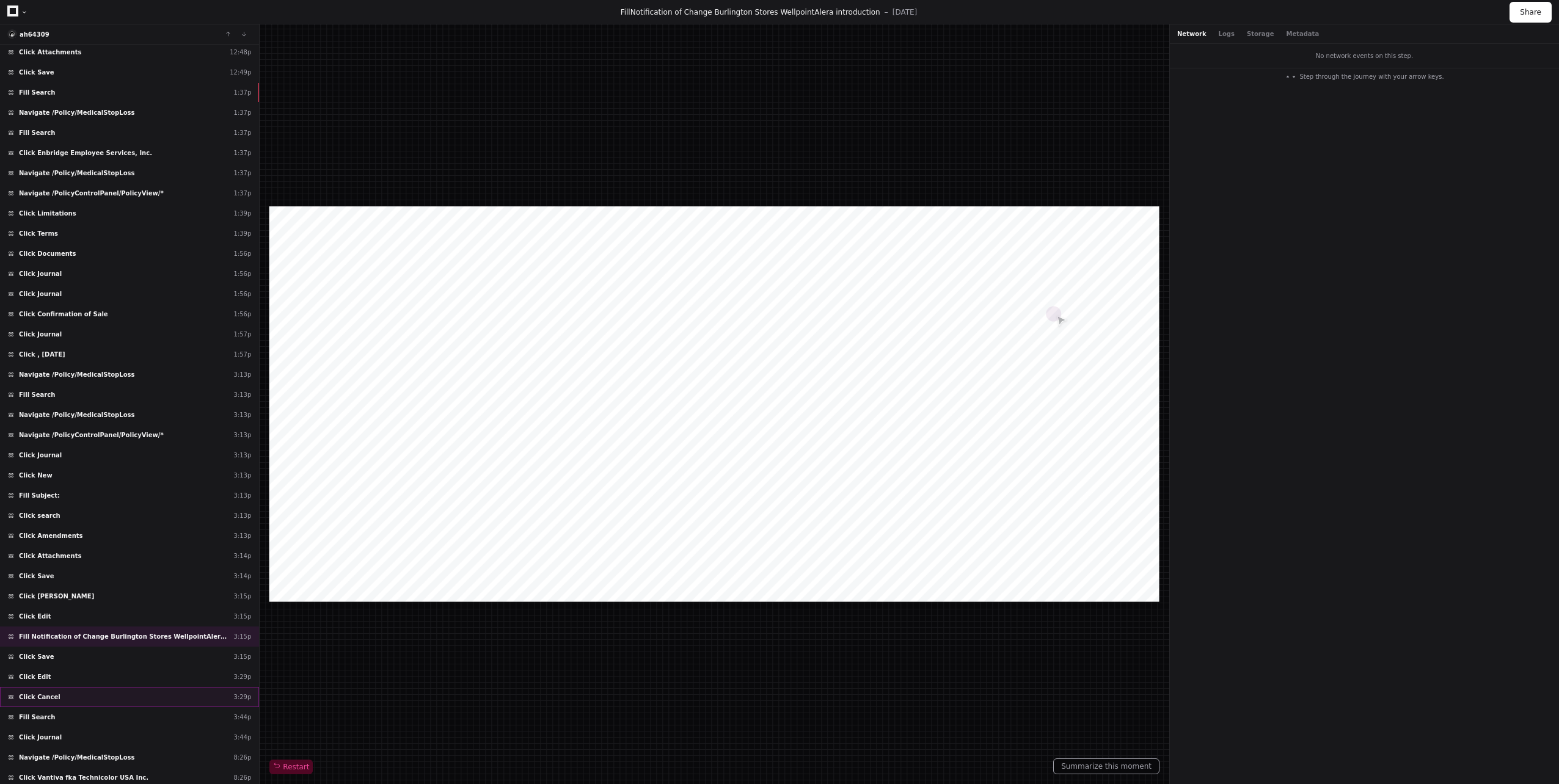
click at [52, 691] on div "Click Cancel 3:29p" at bounding box center [129, 697] width 259 height 20
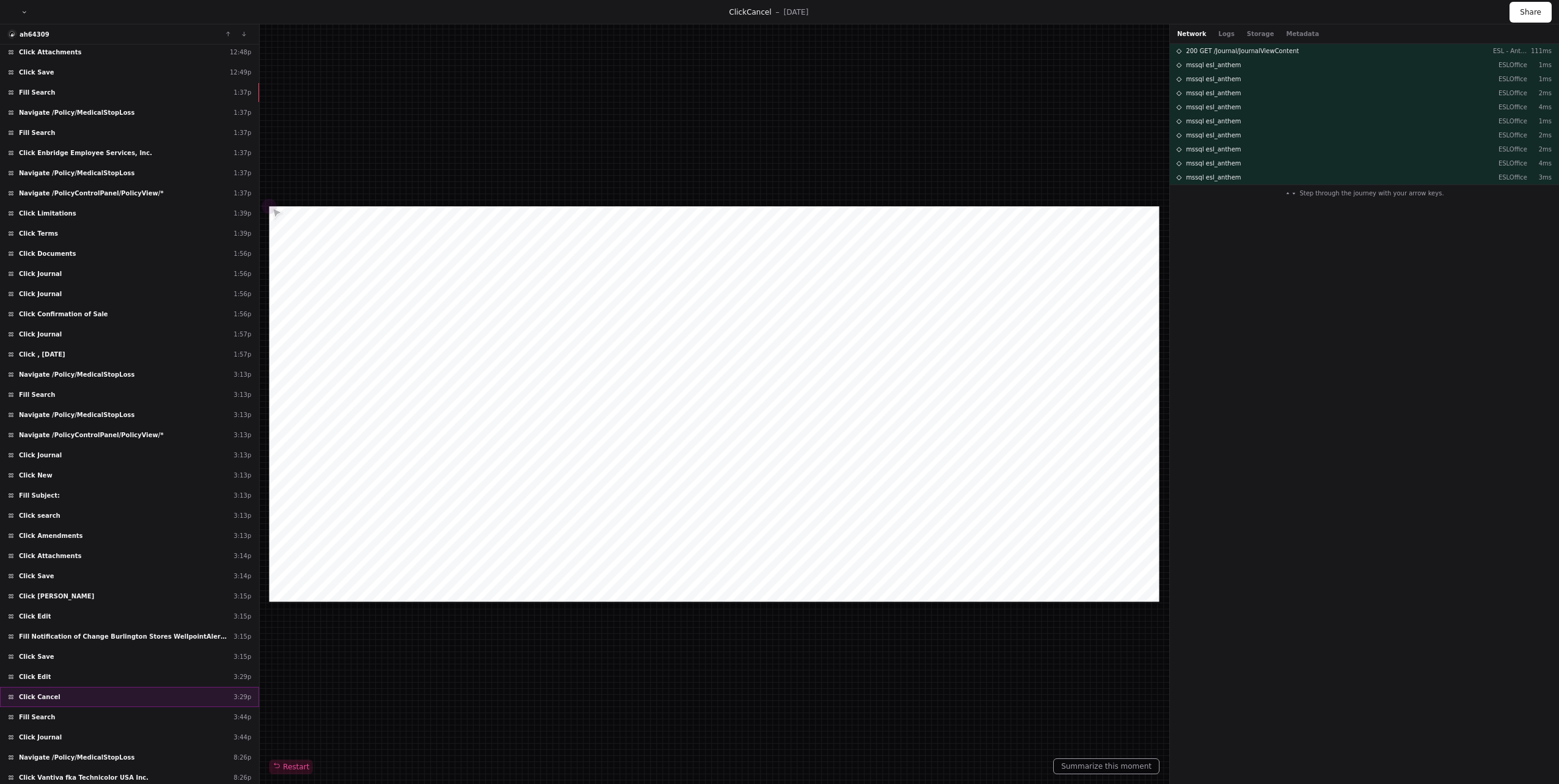
scroll to position [244, 0]
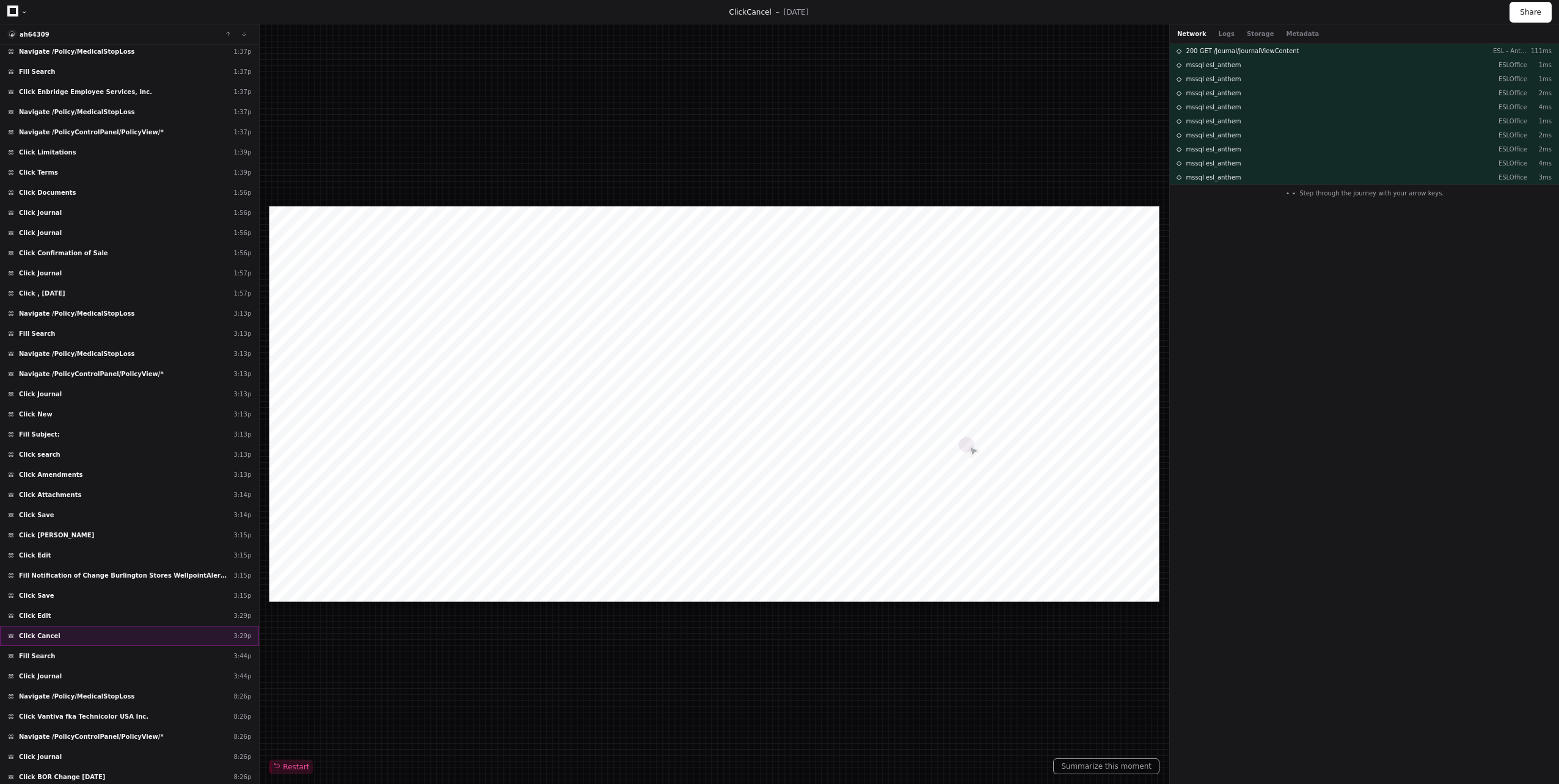
click at [75, 628] on div "Click Cancel 3:29p" at bounding box center [129, 636] width 259 height 20
click at [66, 617] on div "Click Edit 3:29p" at bounding box center [129, 615] width 259 height 20
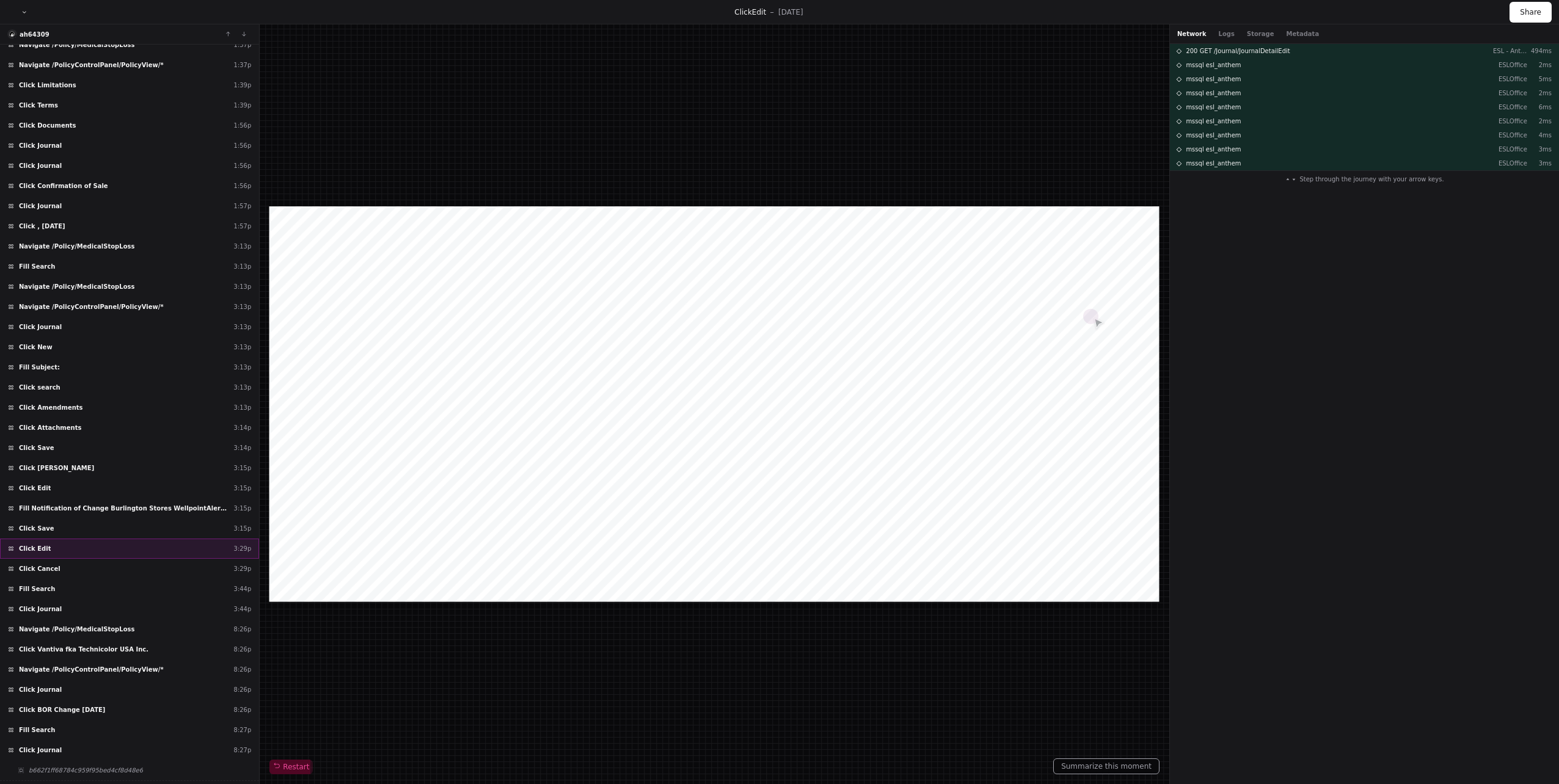
scroll to position [327, 0]
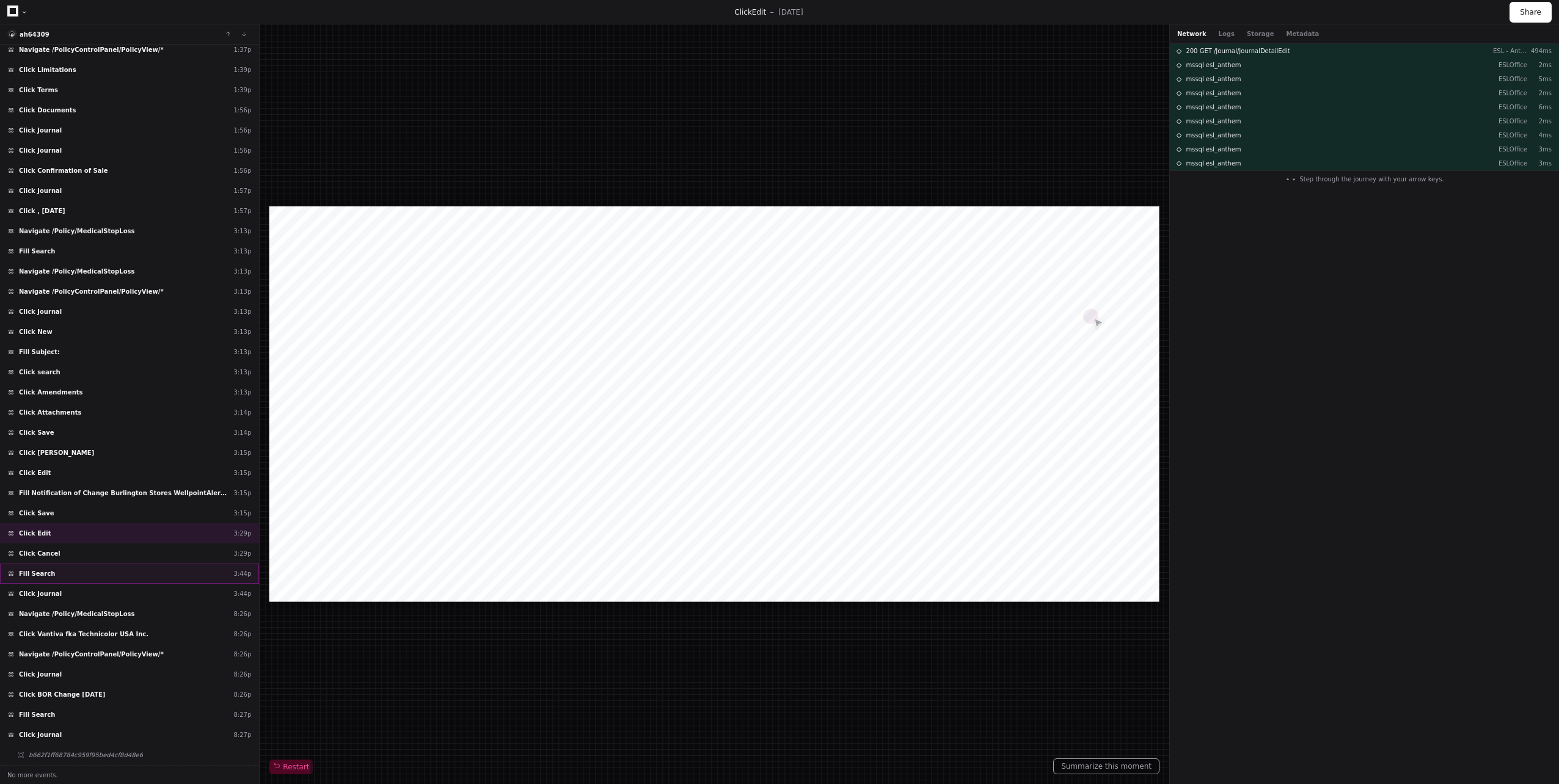
click at [55, 570] on div "Fill Search 3:44p" at bounding box center [129, 574] width 259 height 20
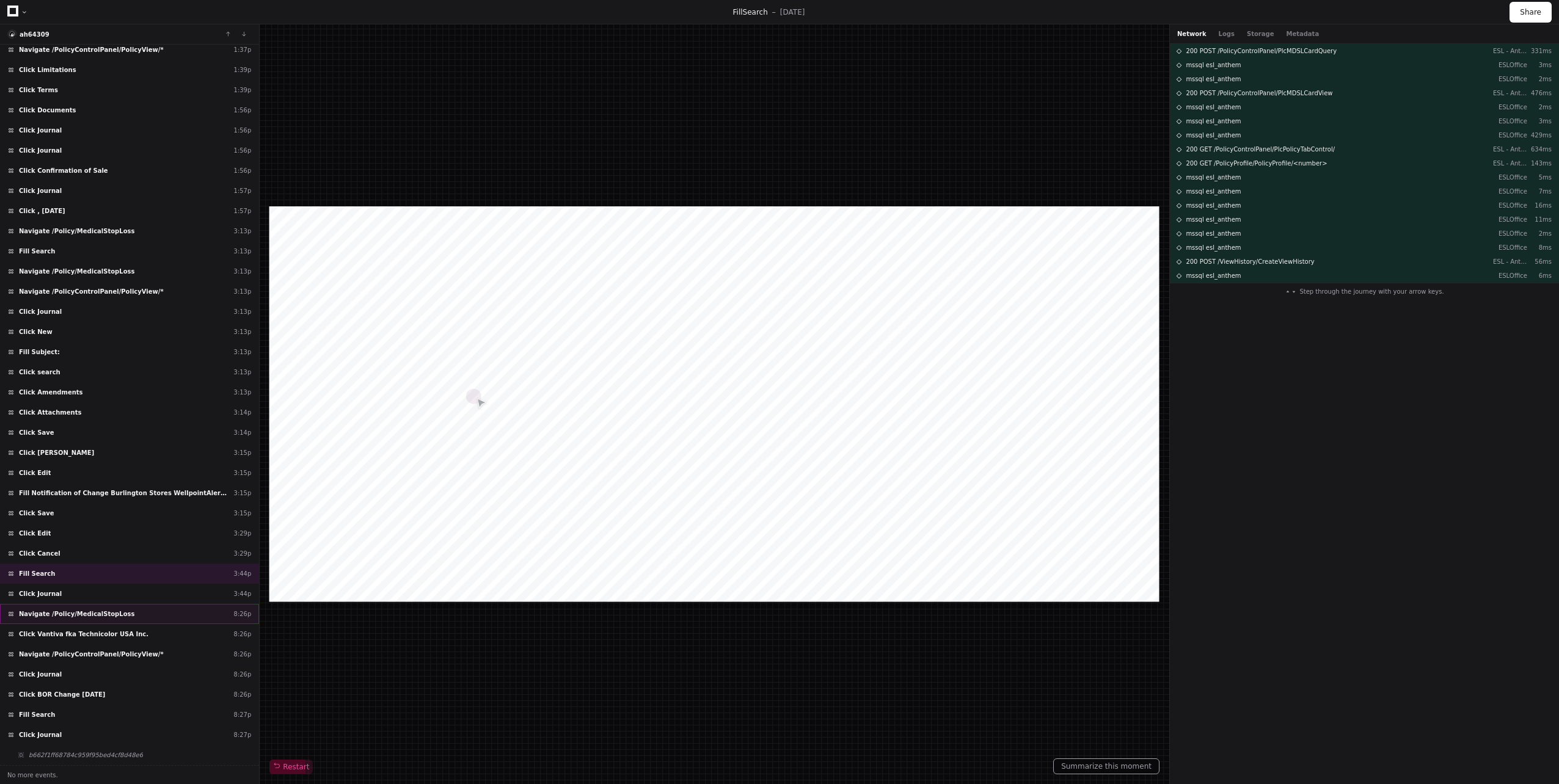
click at [67, 610] on span "Navigate /Policy/MedicalStopLoss" at bounding box center [77, 613] width 115 height 9
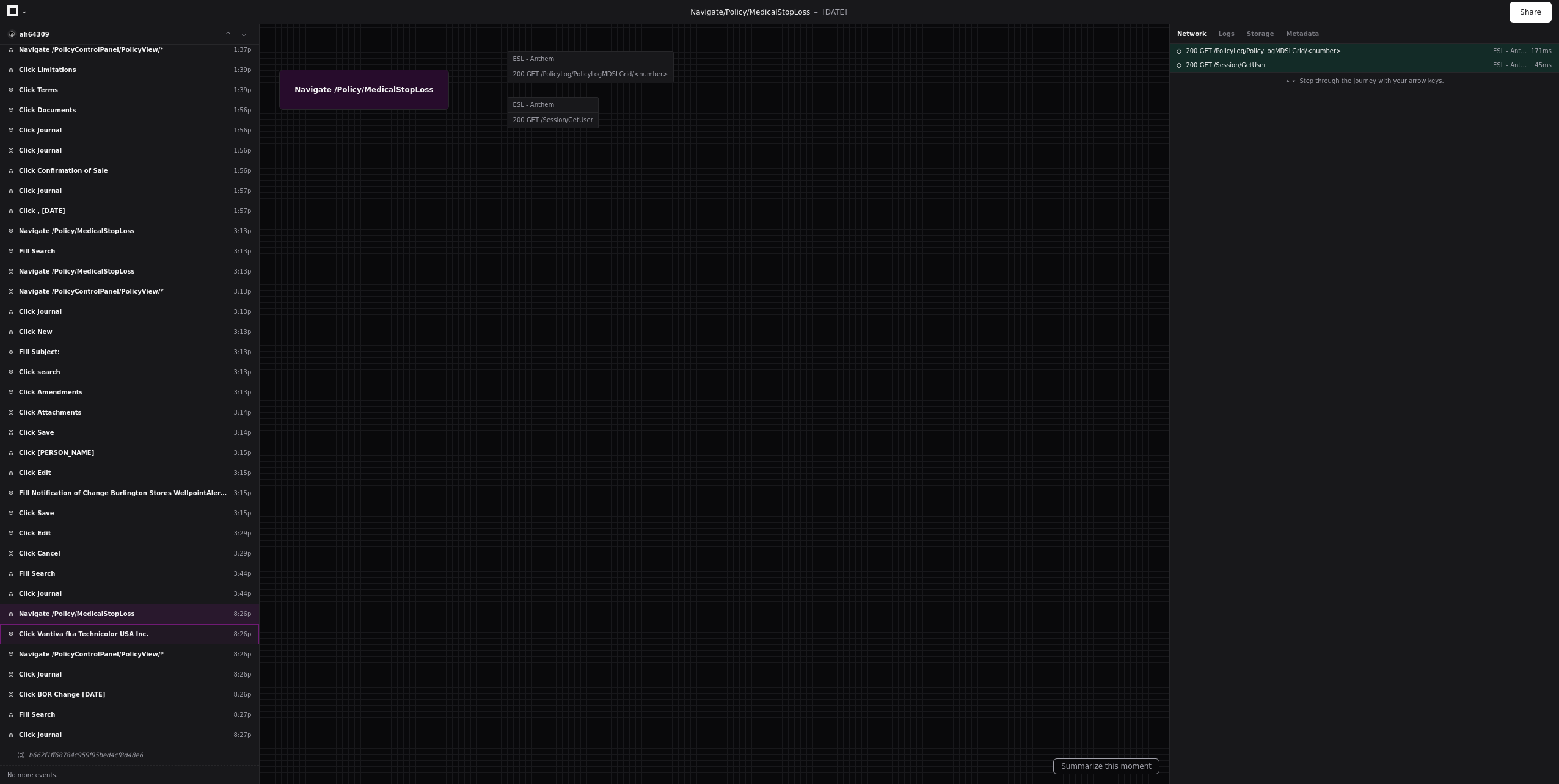
click at [70, 643] on div "Click Vantiva fka Technicolor USA Inc. 8:26p" at bounding box center [129, 634] width 259 height 20
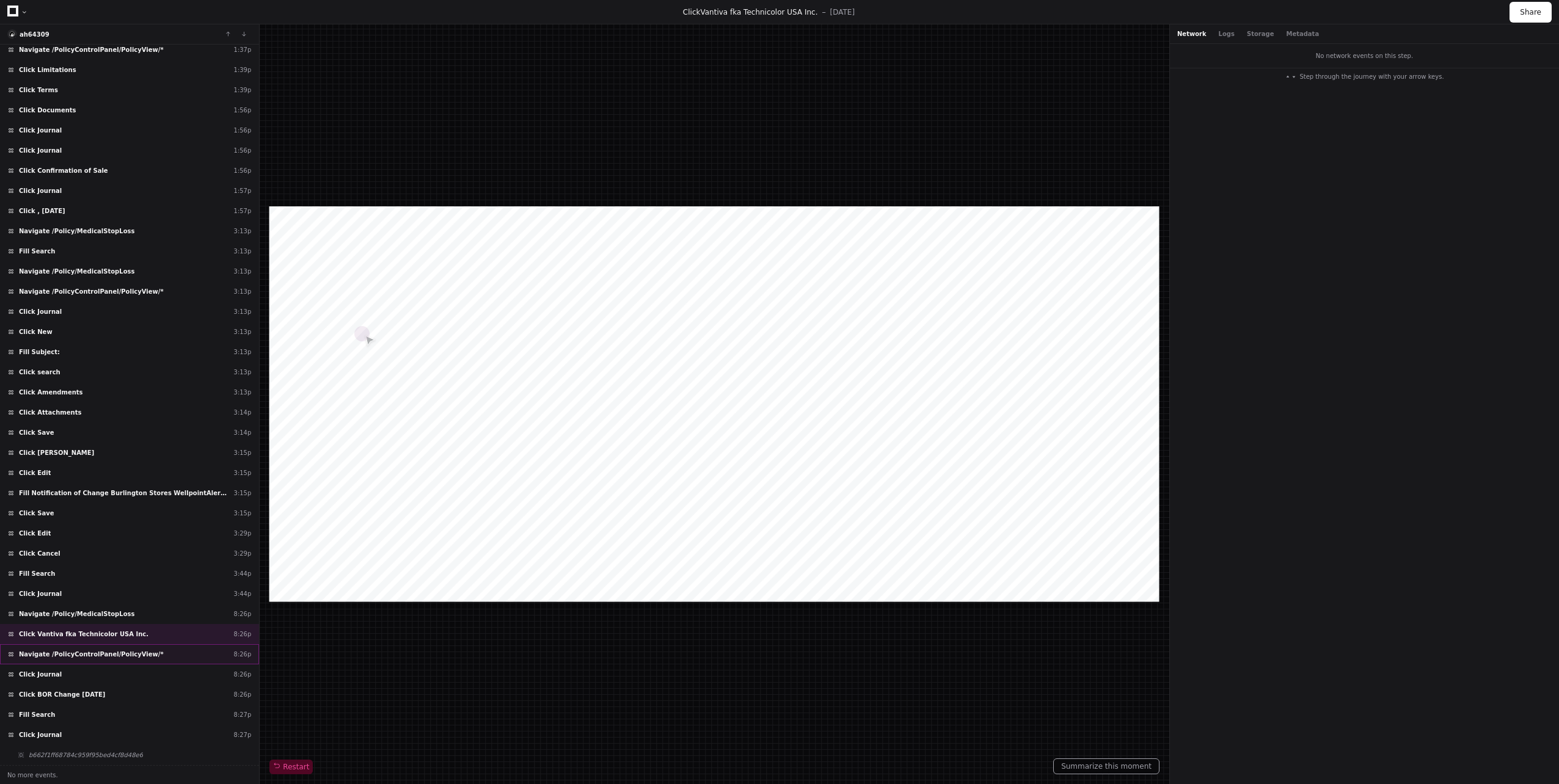
click at [69, 651] on span "Navigate /PolicyControlPanel/PolicyView/*" at bounding box center [91, 653] width 144 height 9
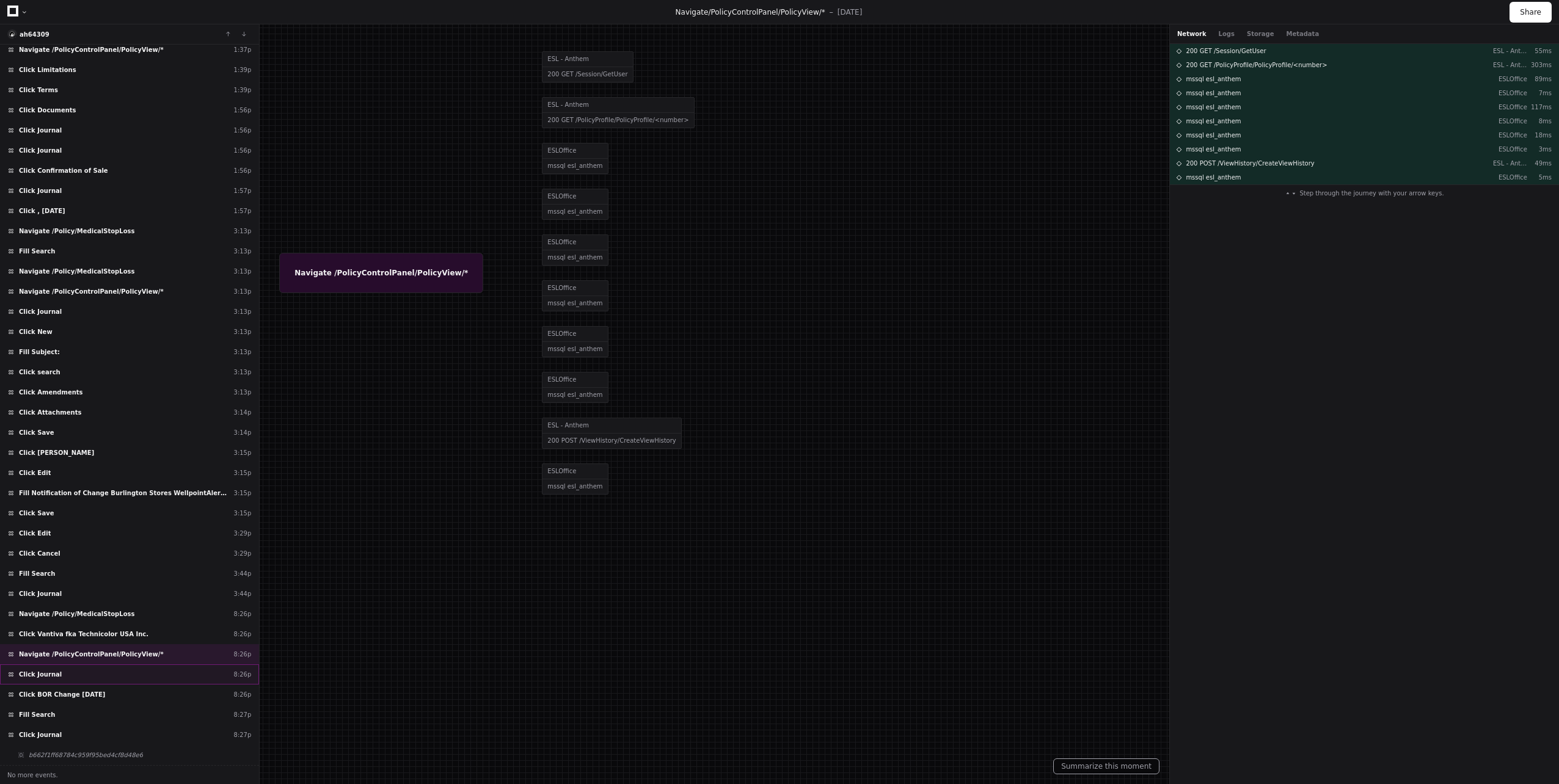
click at [51, 676] on span "Click Journal" at bounding box center [41, 674] width 43 height 9
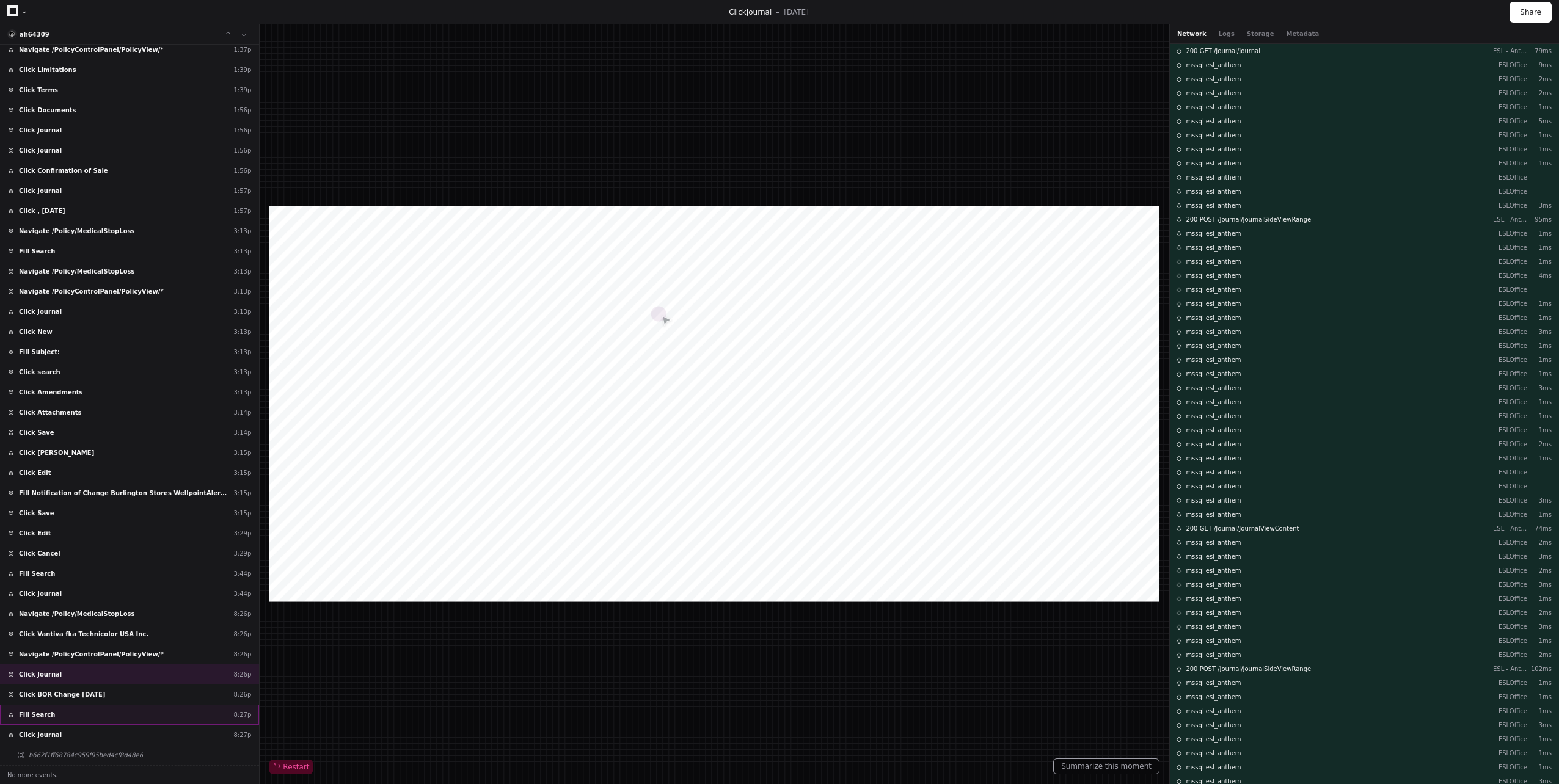
click at [49, 706] on div "Fill Search 8:27p" at bounding box center [129, 714] width 259 height 20
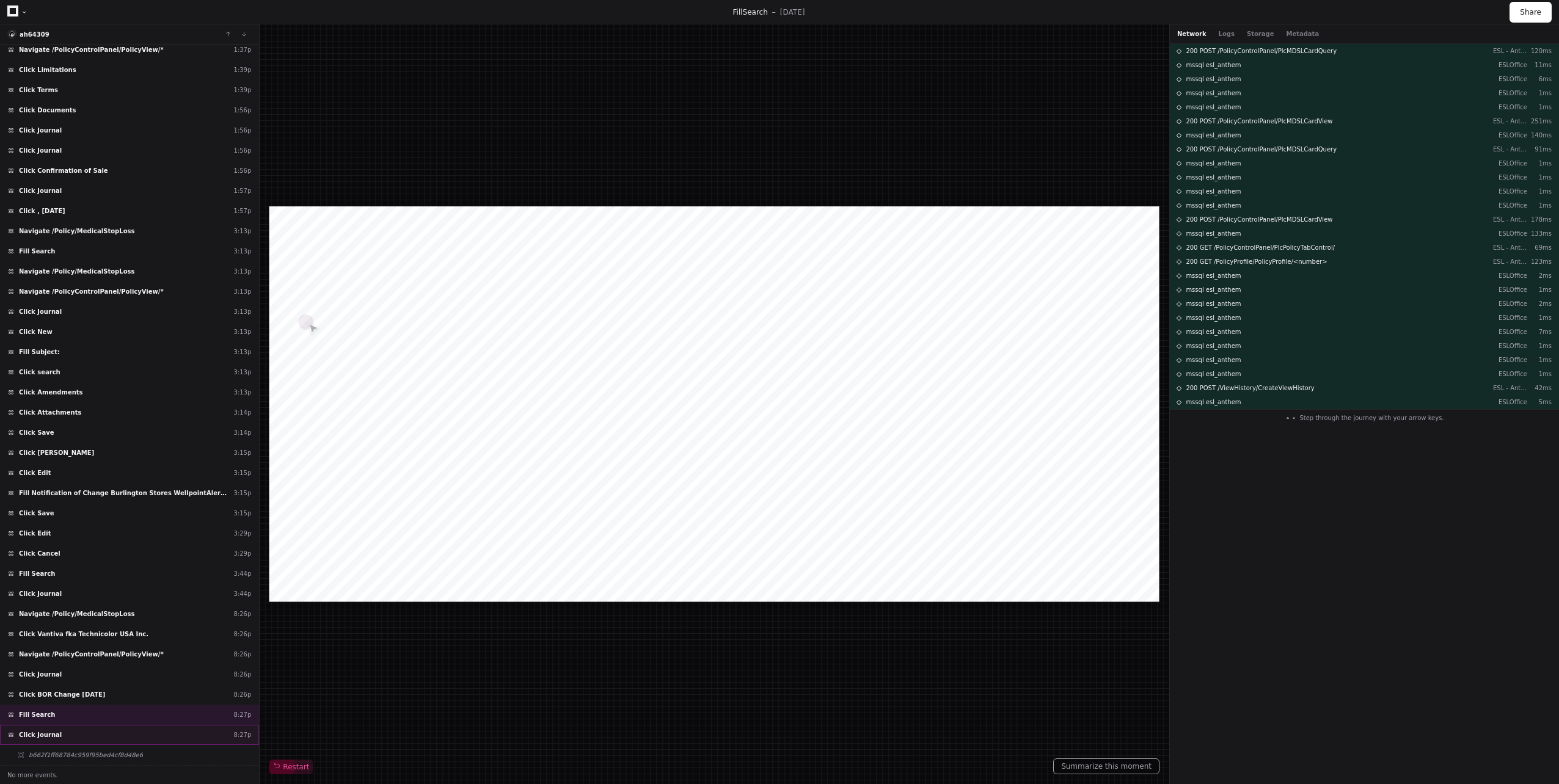
click at [50, 738] on span "Click Journal" at bounding box center [41, 735] width 43 height 9
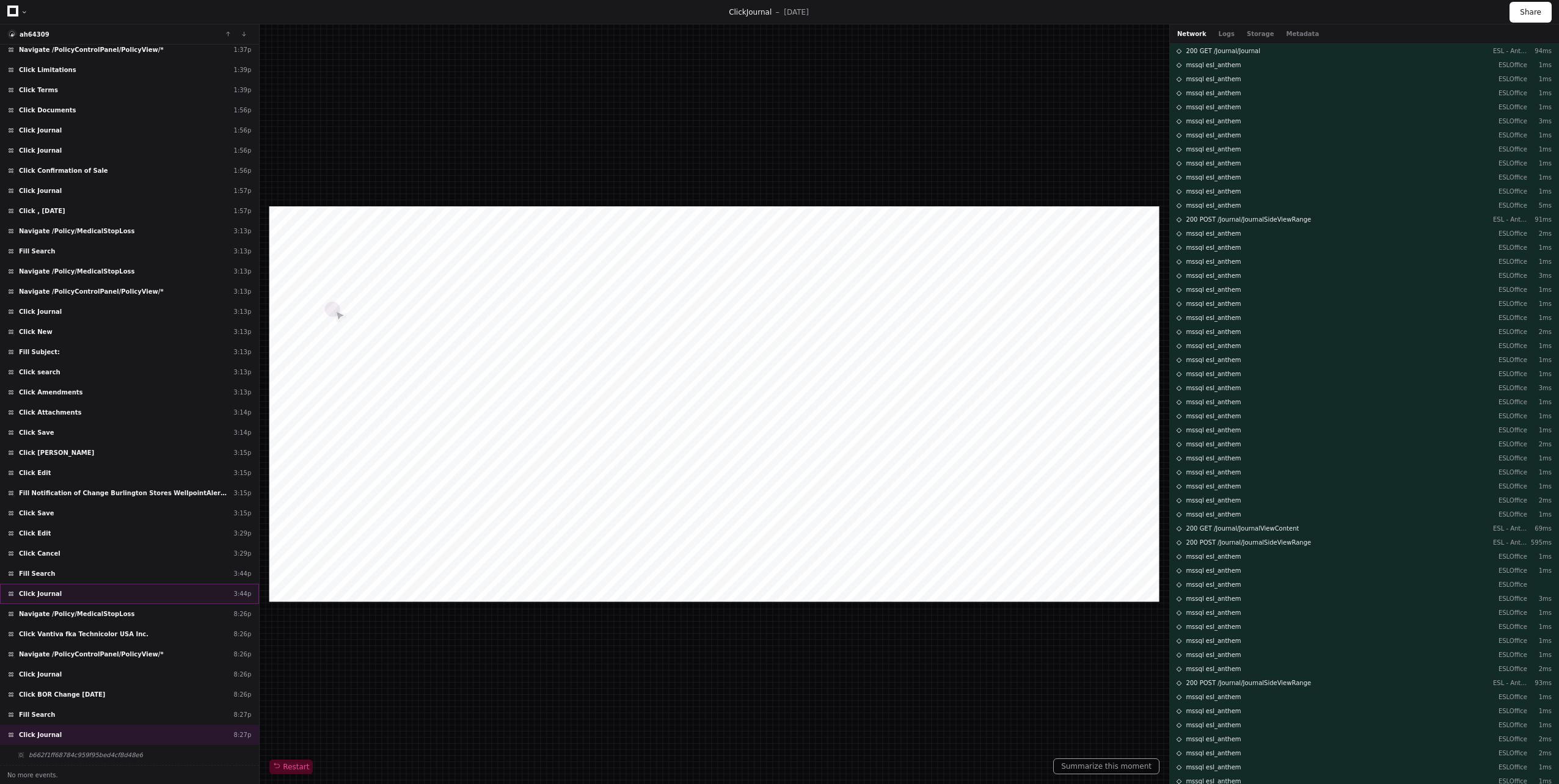
click at [69, 592] on div "Click Journal 3:44p" at bounding box center [129, 593] width 259 height 20
click at [72, 624] on div "Click Vantiva fka Technicolor USA Inc. 8:26p" at bounding box center [129, 634] width 259 height 20
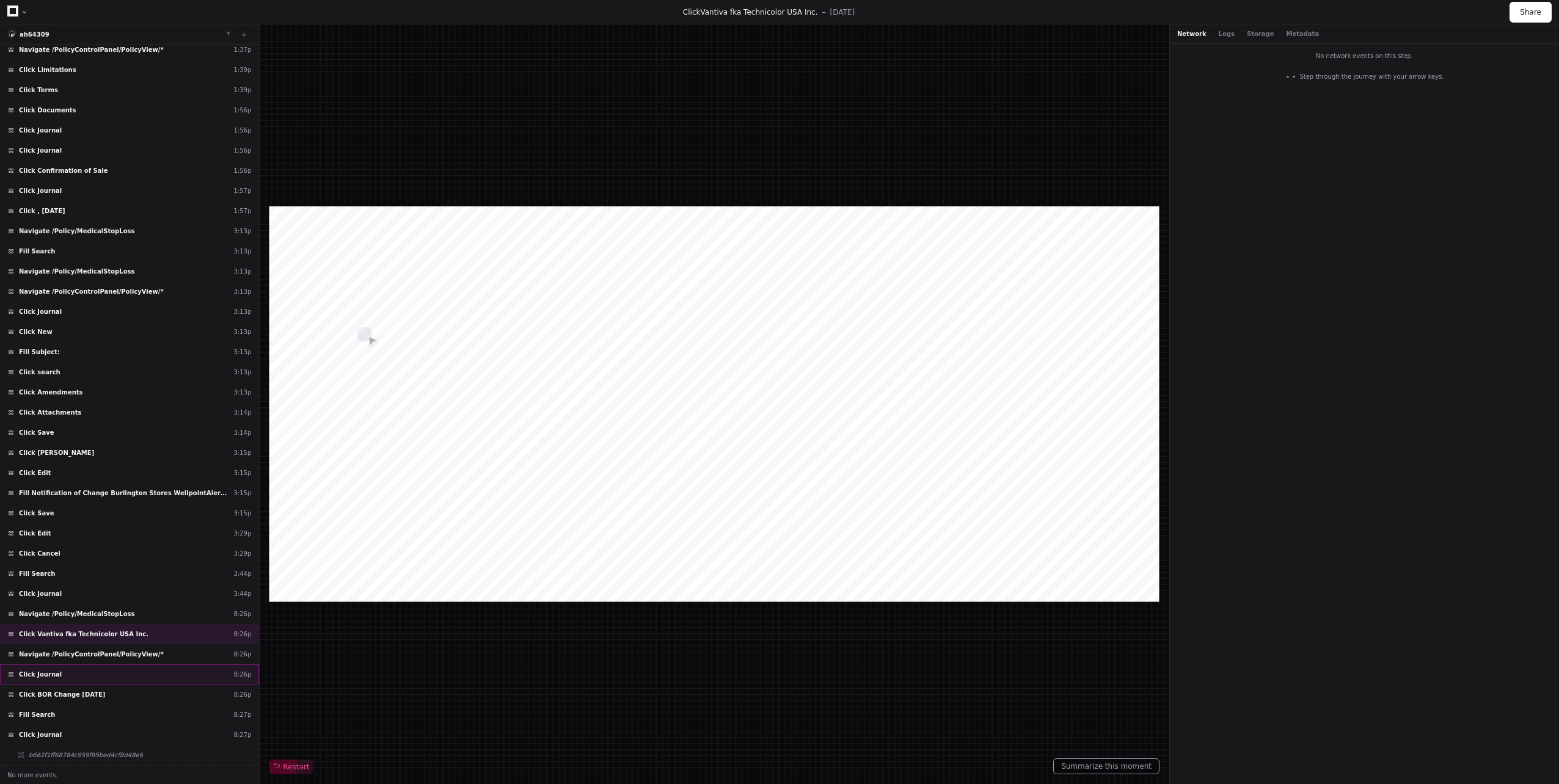
click at [59, 676] on div "Click Journal 8:26p" at bounding box center [129, 674] width 259 height 20
click at [62, 698] on span "Click BOR Change [DATE]" at bounding box center [62, 694] width 86 height 9
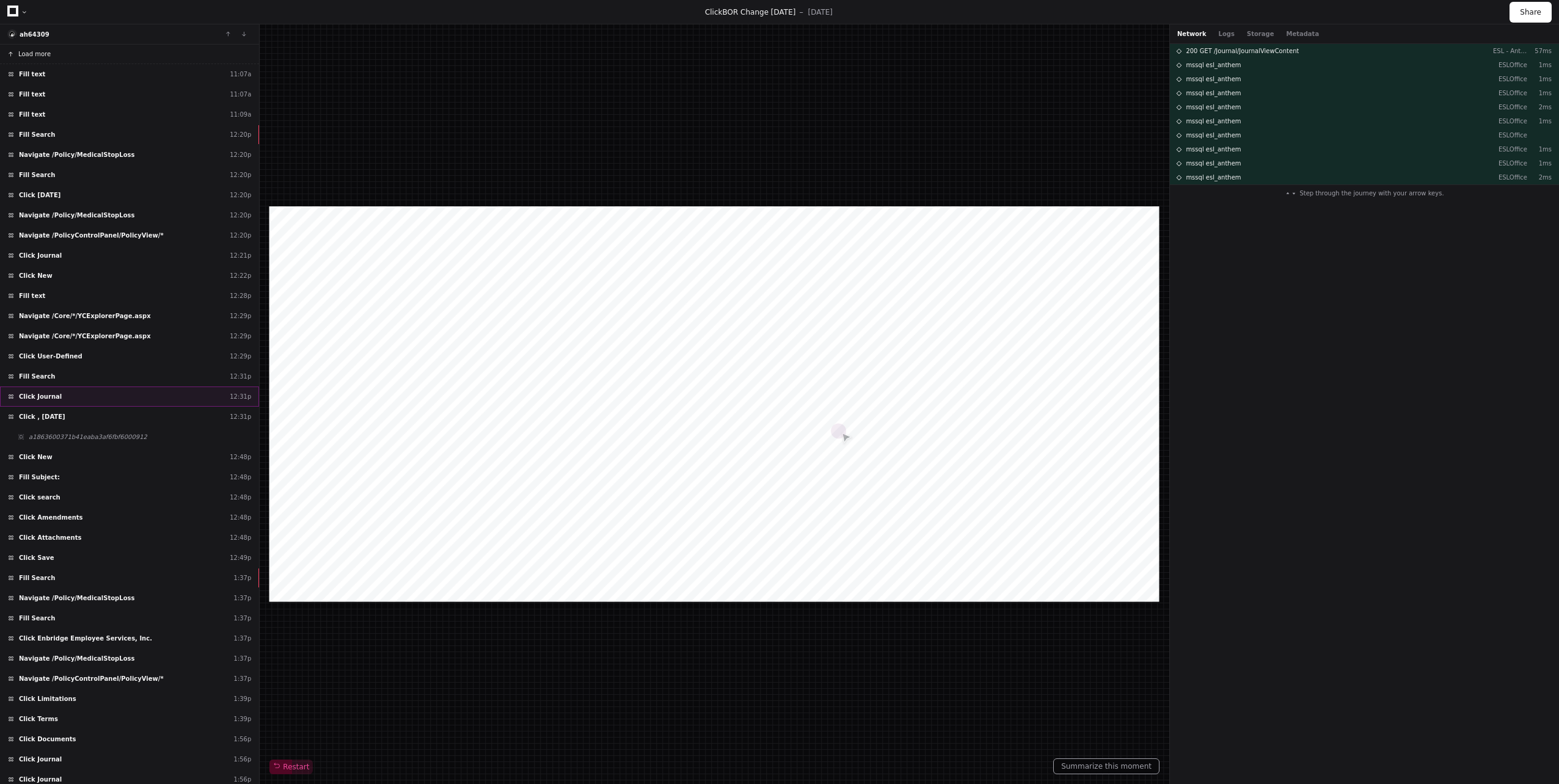
click at [107, 391] on div "Click Journal 12:31p" at bounding box center [129, 396] width 259 height 20
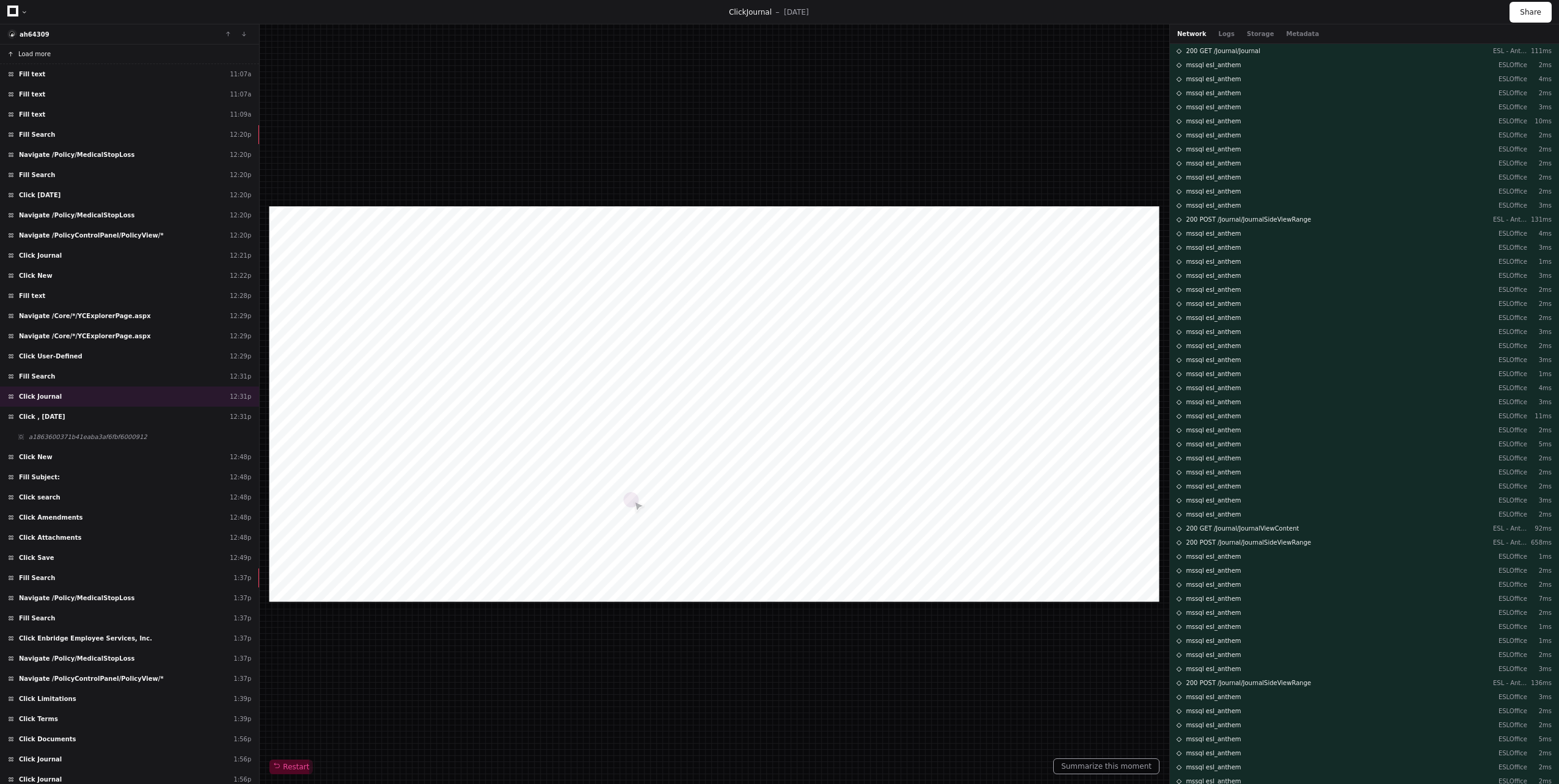
click at [43, 53] on span "Load more" at bounding box center [34, 53] width 32 height 9
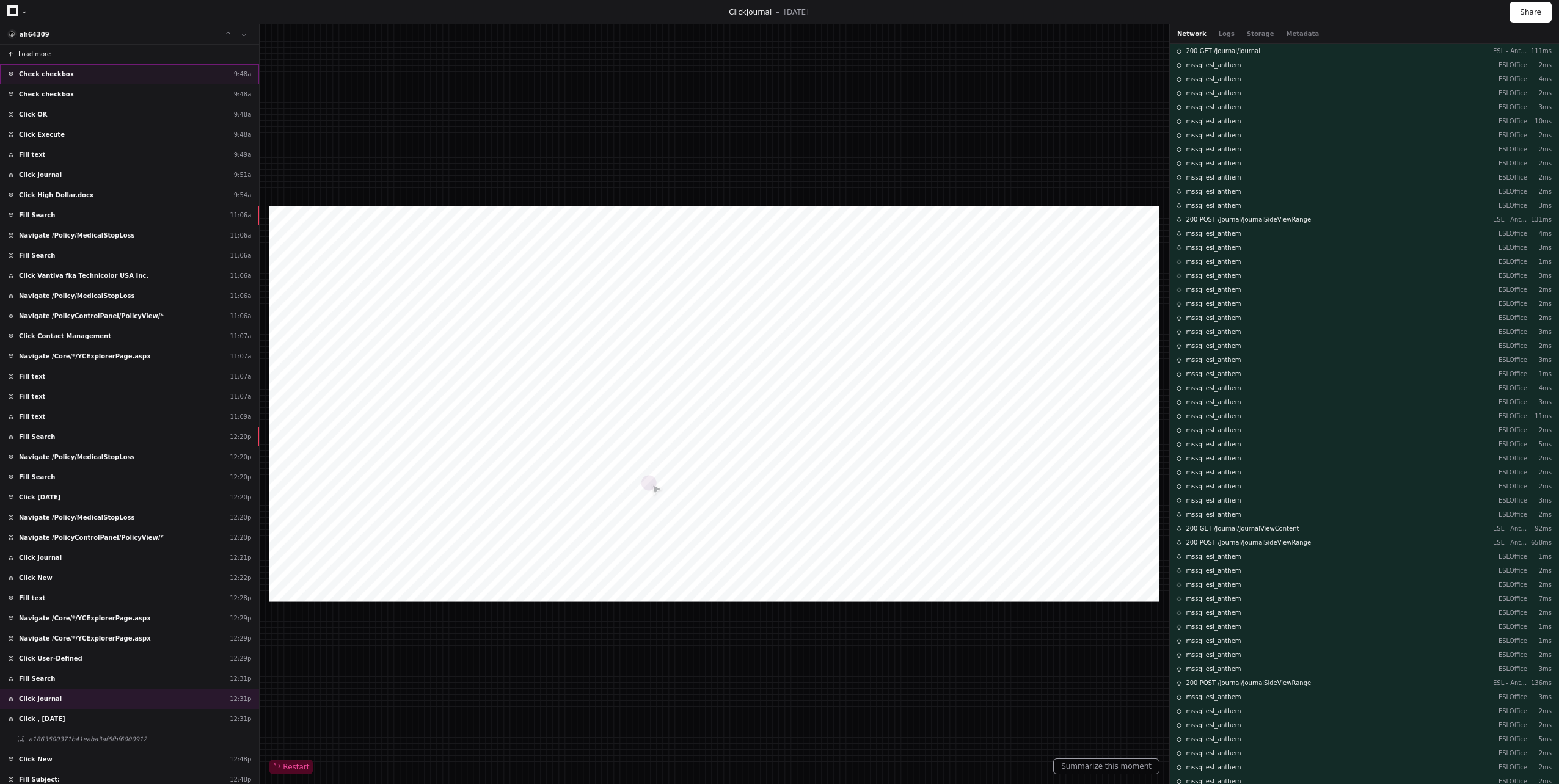
click at [53, 69] on div "Check checkbox 9:48a" at bounding box center [129, 74] width 259 height 20
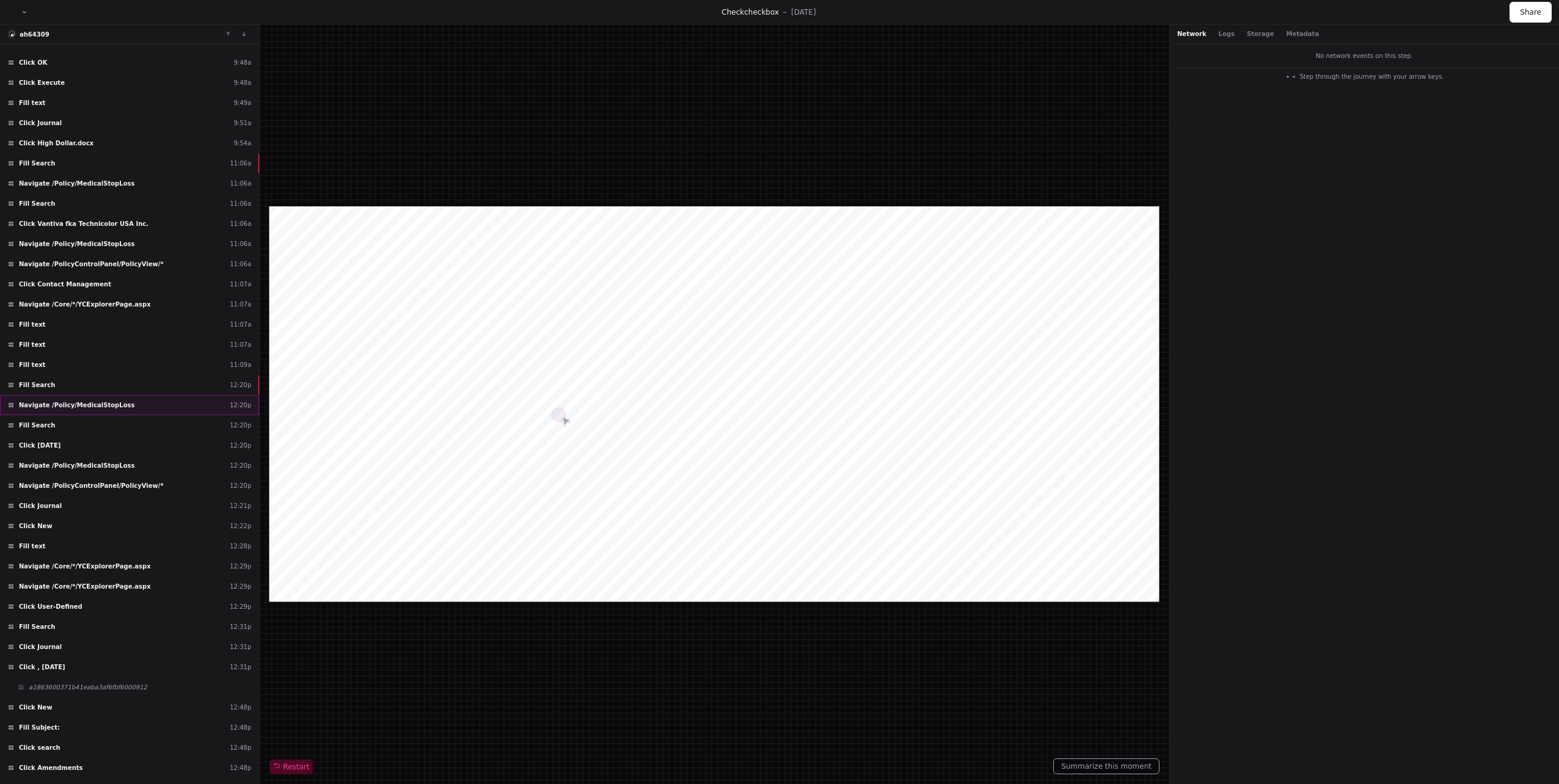
scroll to position [122, 0]
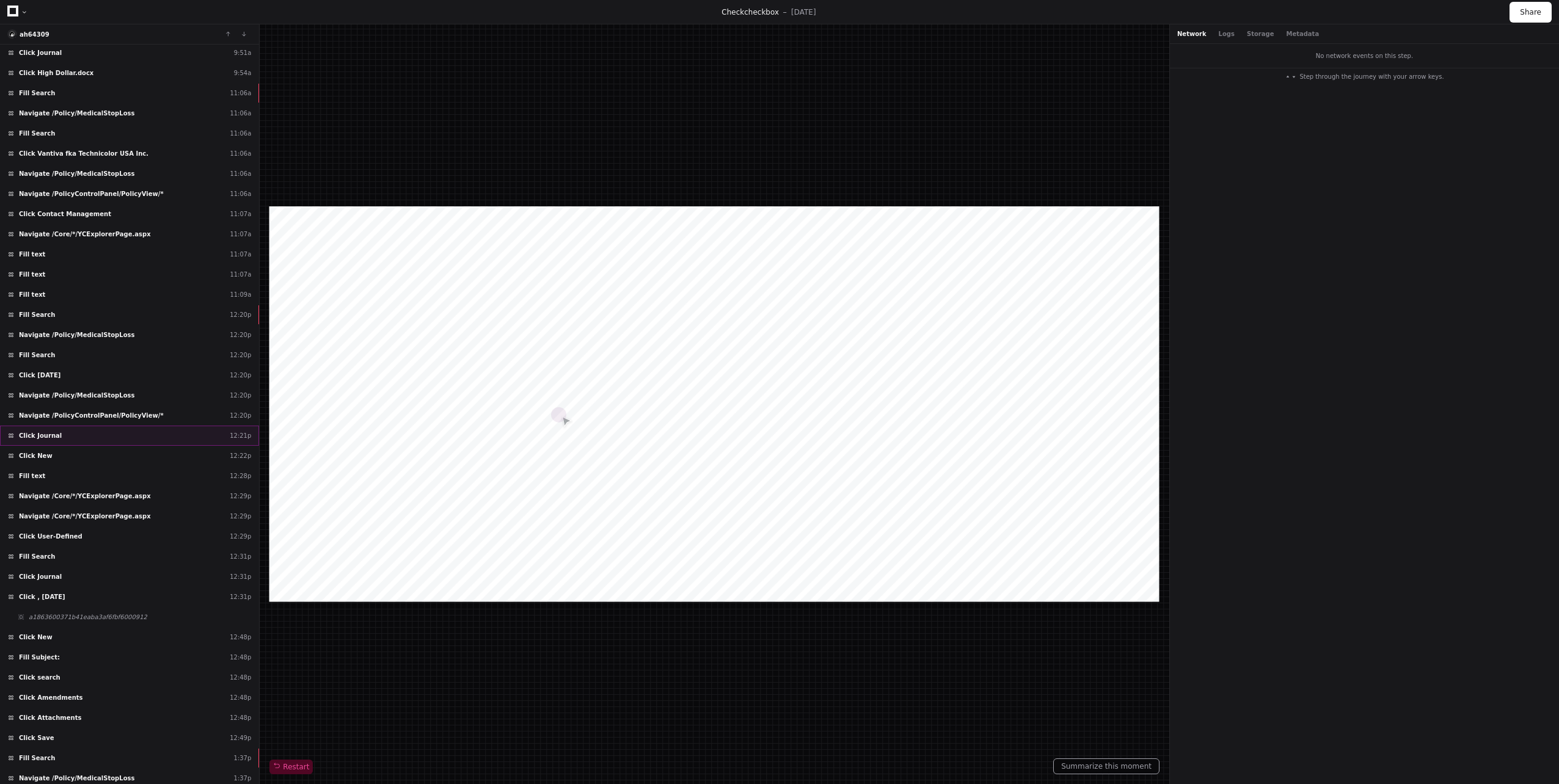
click at [48, 442] on div "Click Journal 12:21p" at bounding box center [129, 435] width 259 height 20
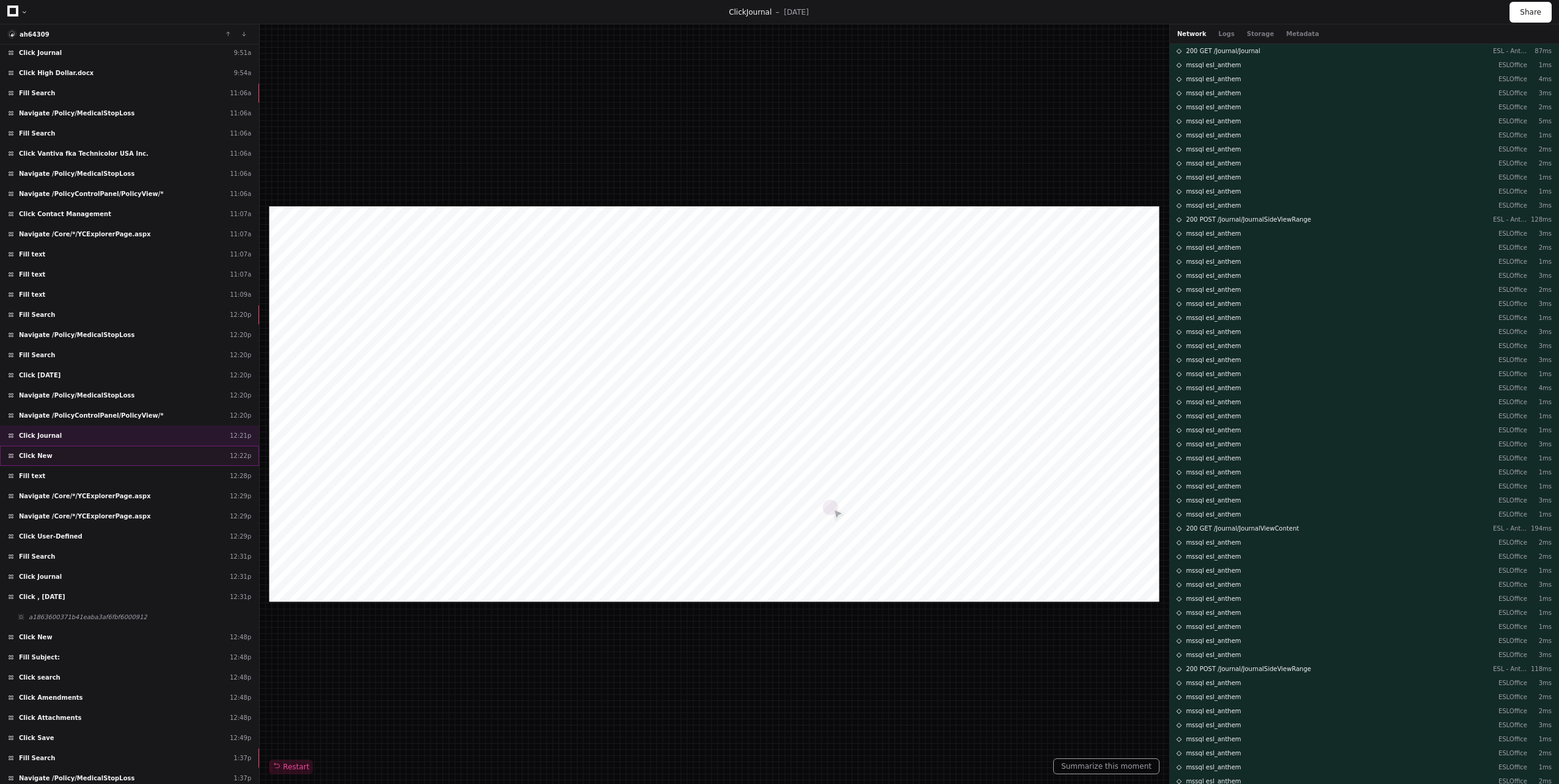
click at [48, 455] on div "Click New 12:22p" at bounding box center [129, 455] width 259 height 20
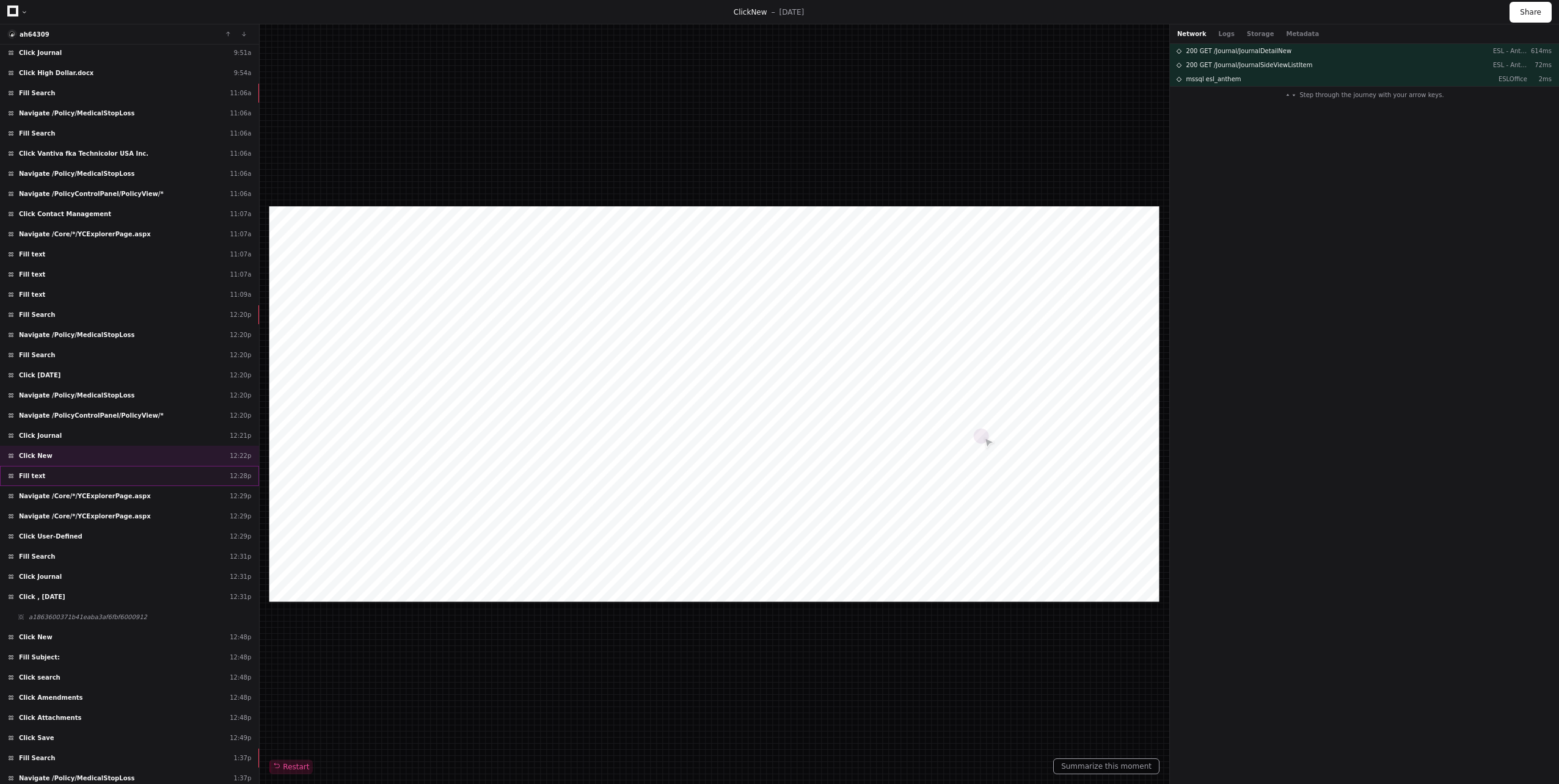
click at [44, 473] on div "Fill text 12:28p" at bounding box center [129, 476] width 259 height 20
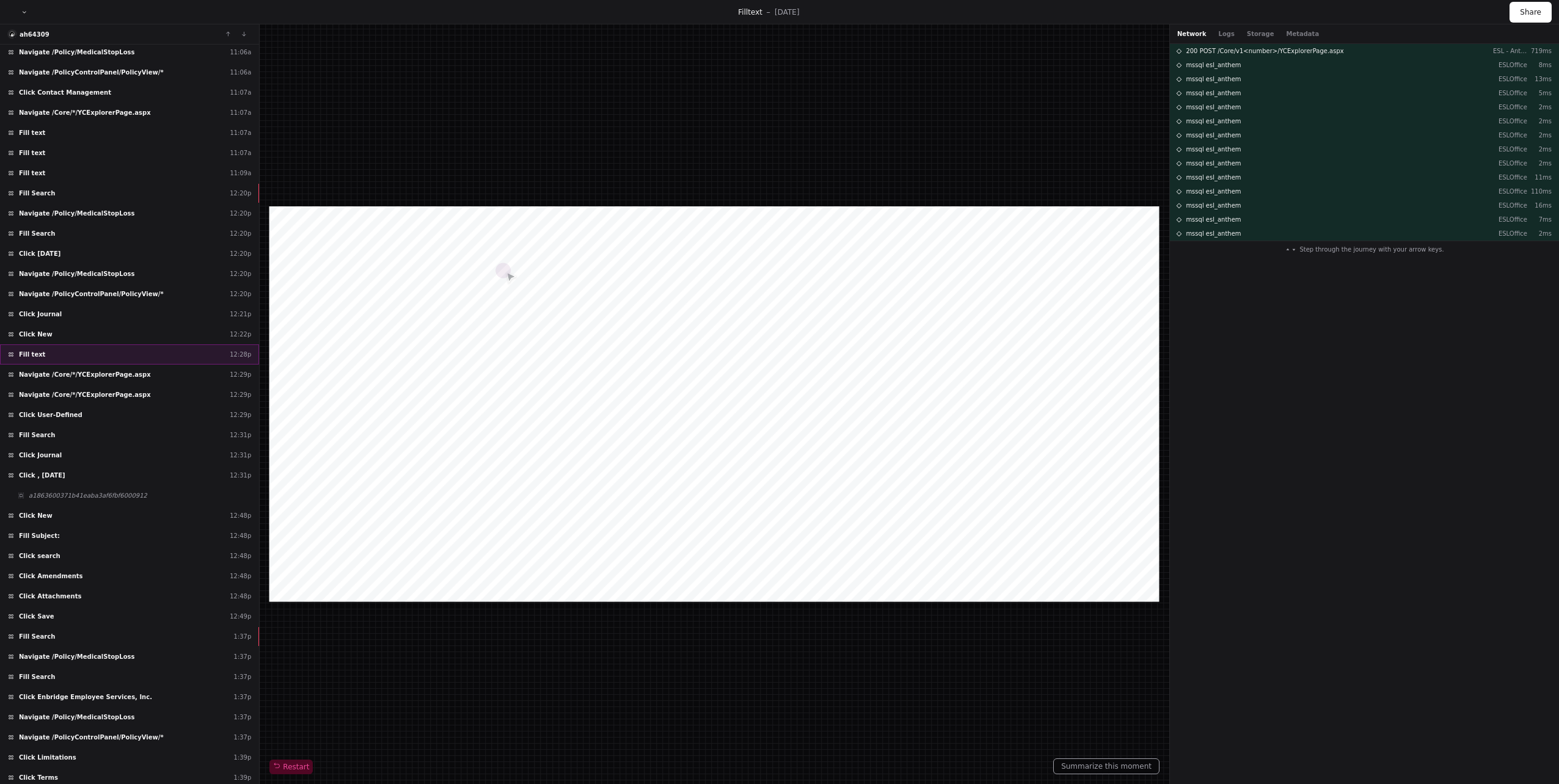
scroll to position [244, 0]
click at [36, 378] on span "Navigate /Core/*/YCExplorerPage.aspx" at bounding box center [85, 373] width 132 height 9
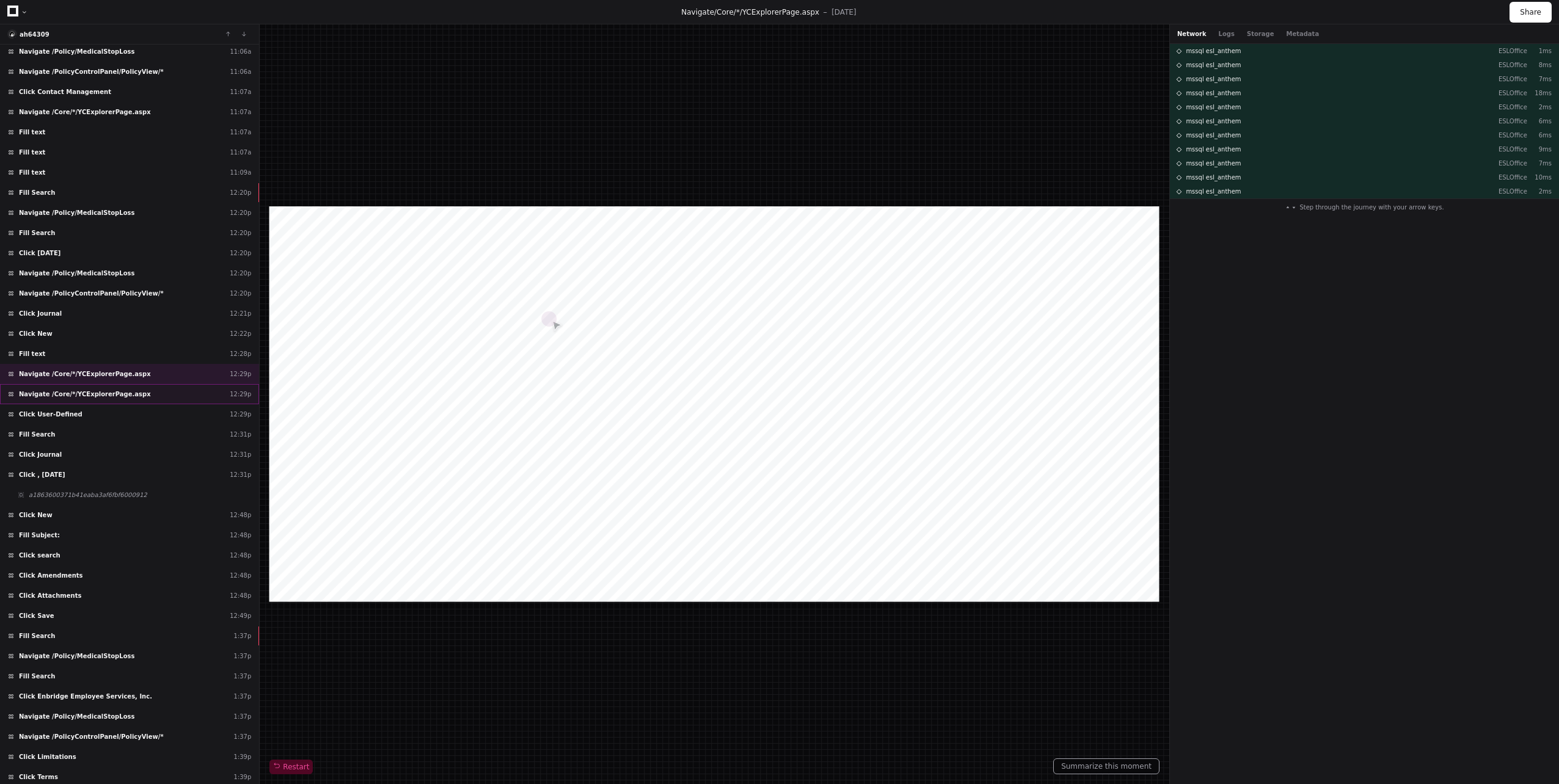
click at [32, 397] on span "Navigate /Core/*/YCExplorerPage.aspx" at bounding box center [85, 393] width 132 height 9
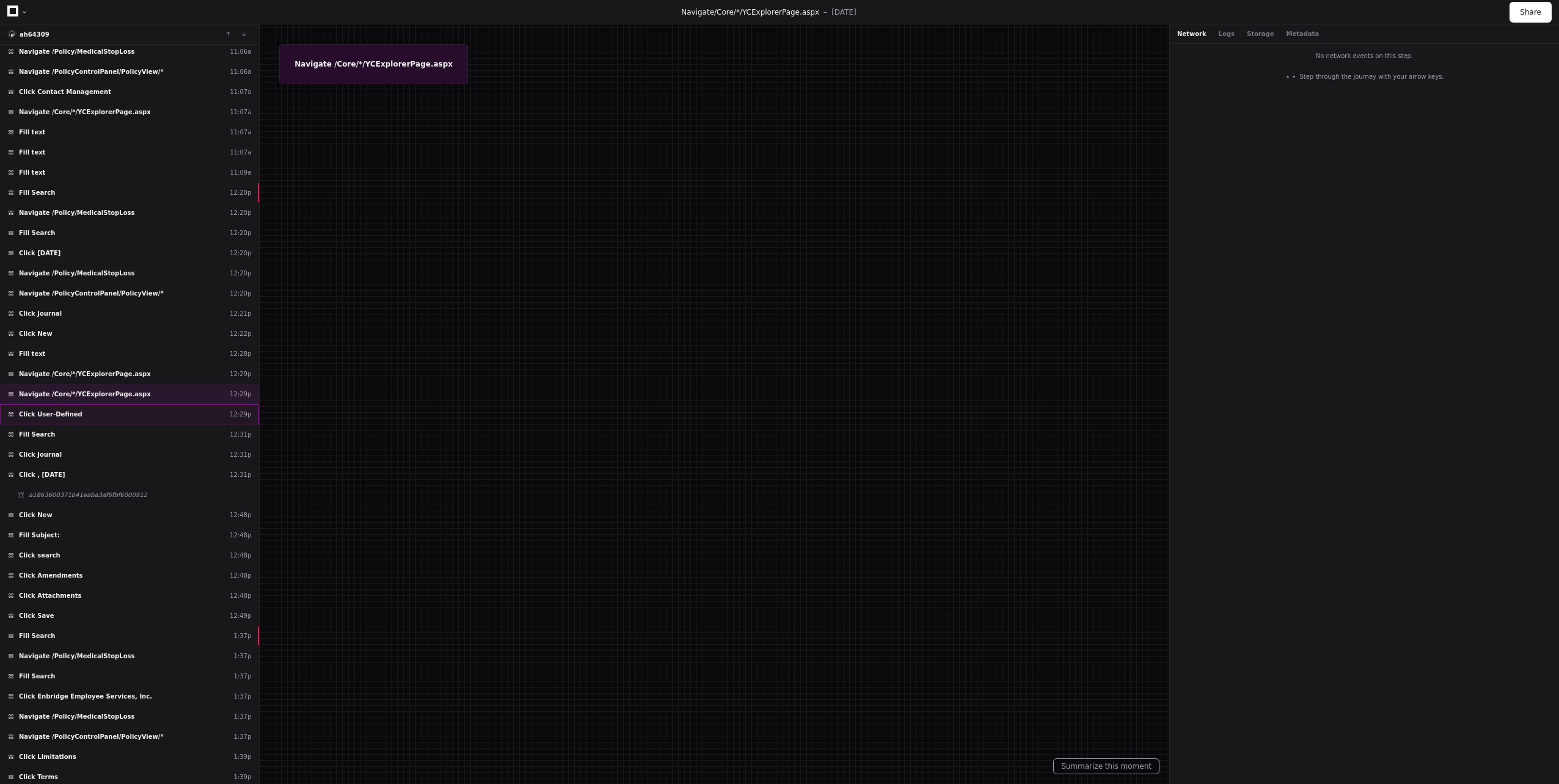
click at [39, 412] on span "Click User-Defined" at bounding box center [51, 414] width 64 height 9
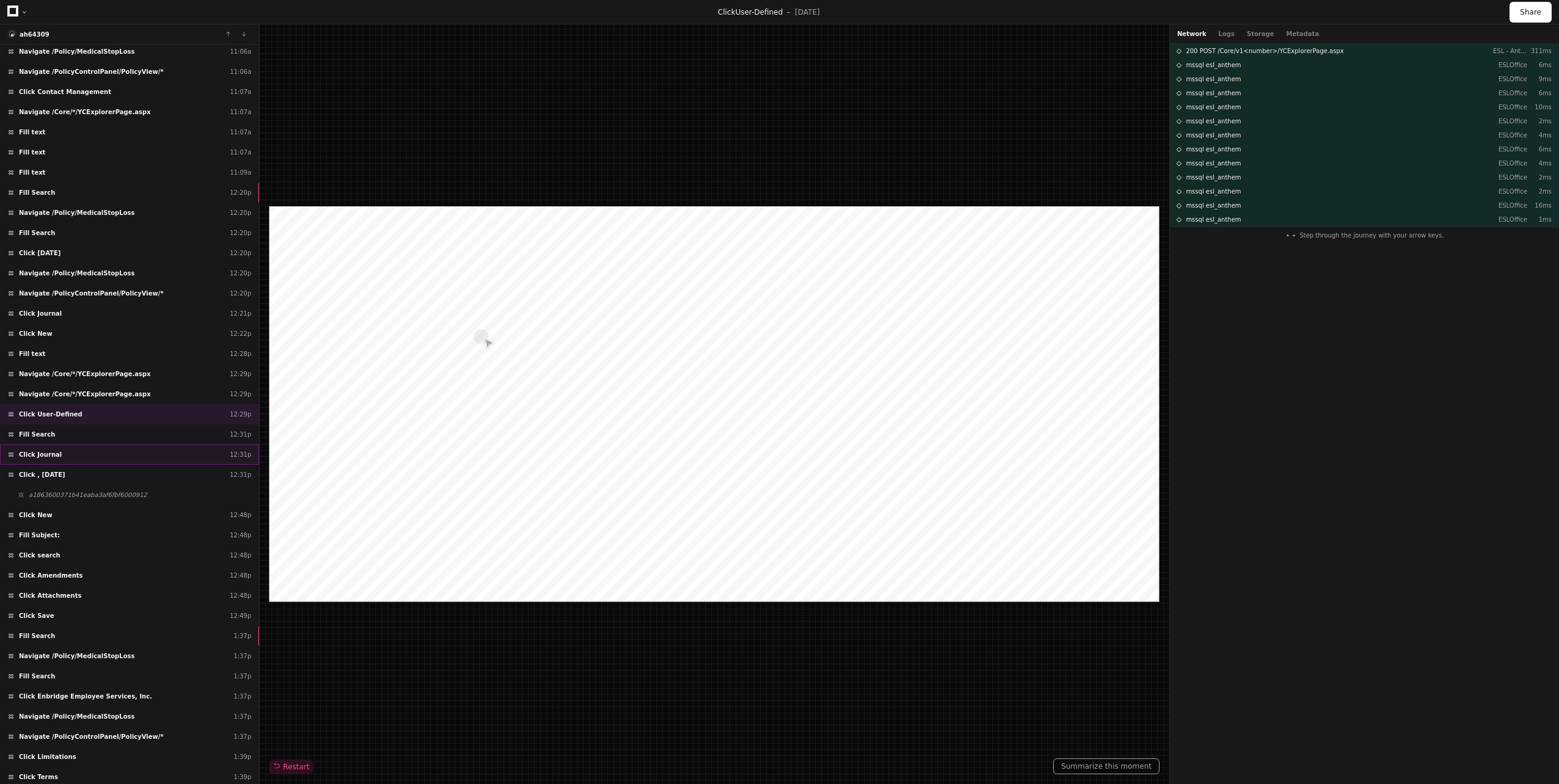
click at [36, 450] on div "Click Journal 12:31p" at bounding box center [129, 455] width 259 height 20
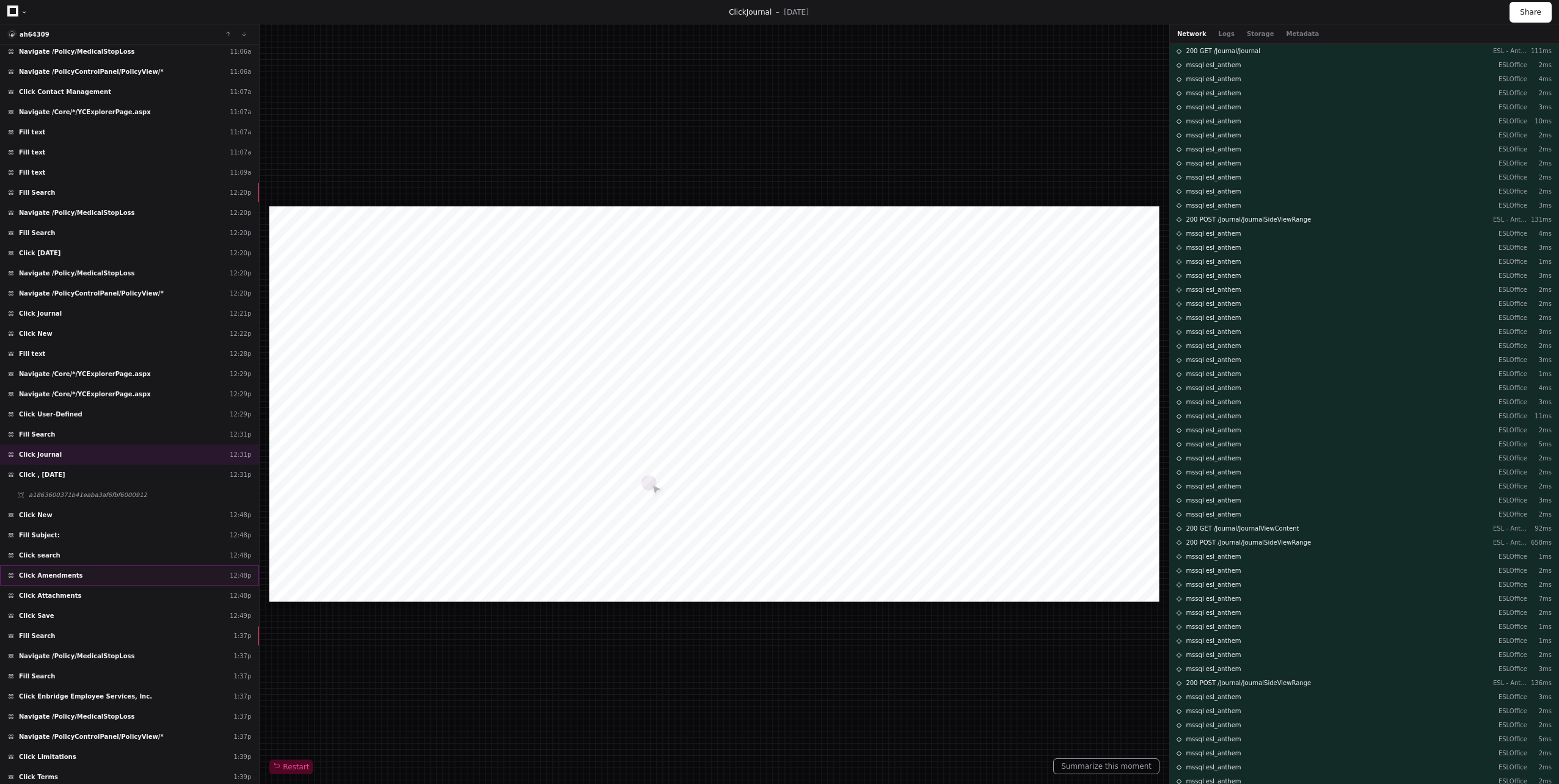
click at [96, 580] on div "Click Amendments 12:48p" at bounding box center [129, 575] width 259 height 20
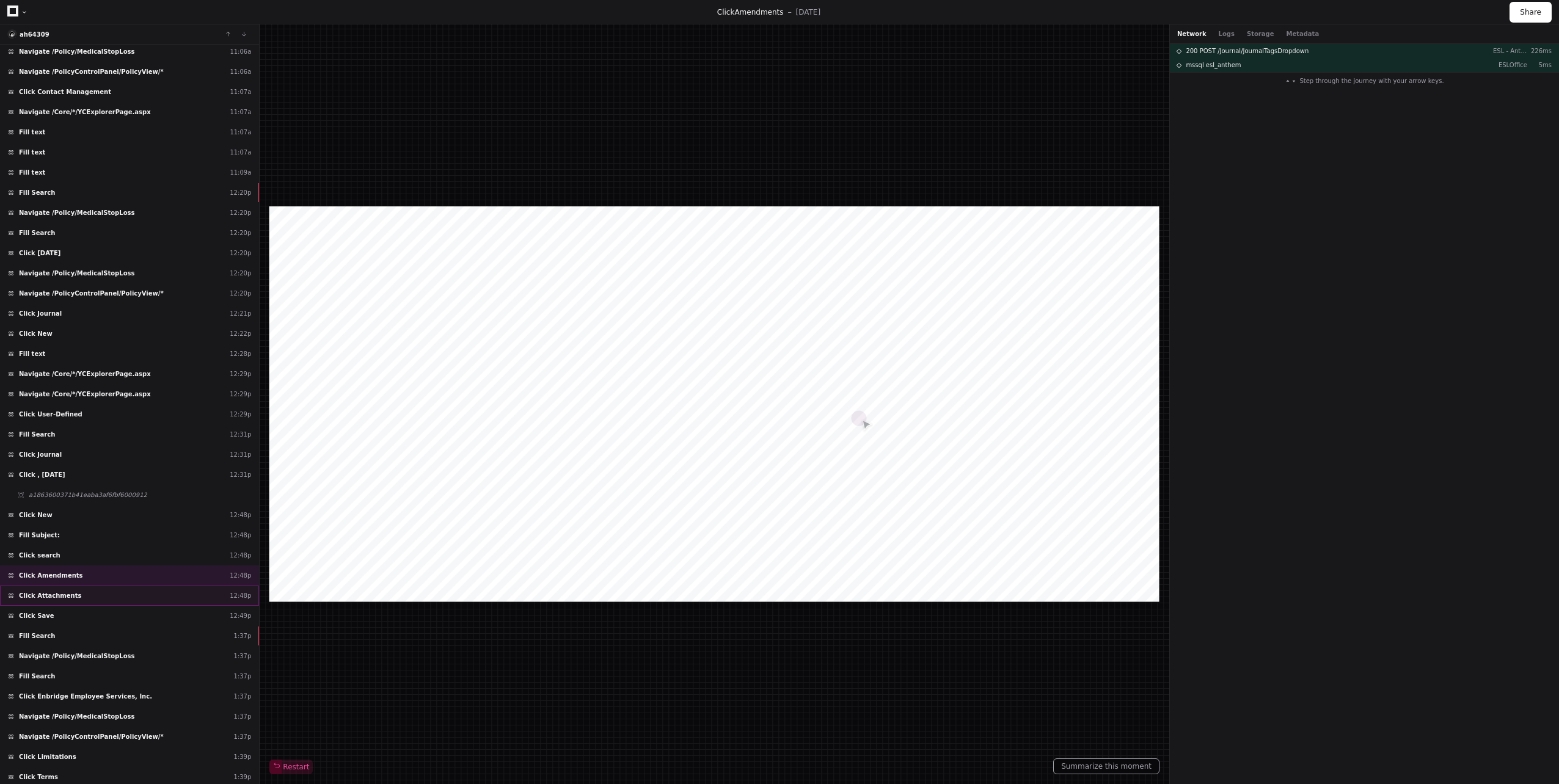
click at [85, 591] on div "Click Attachments 12:48p" at bounding box center [129, 595] width 259 height 20
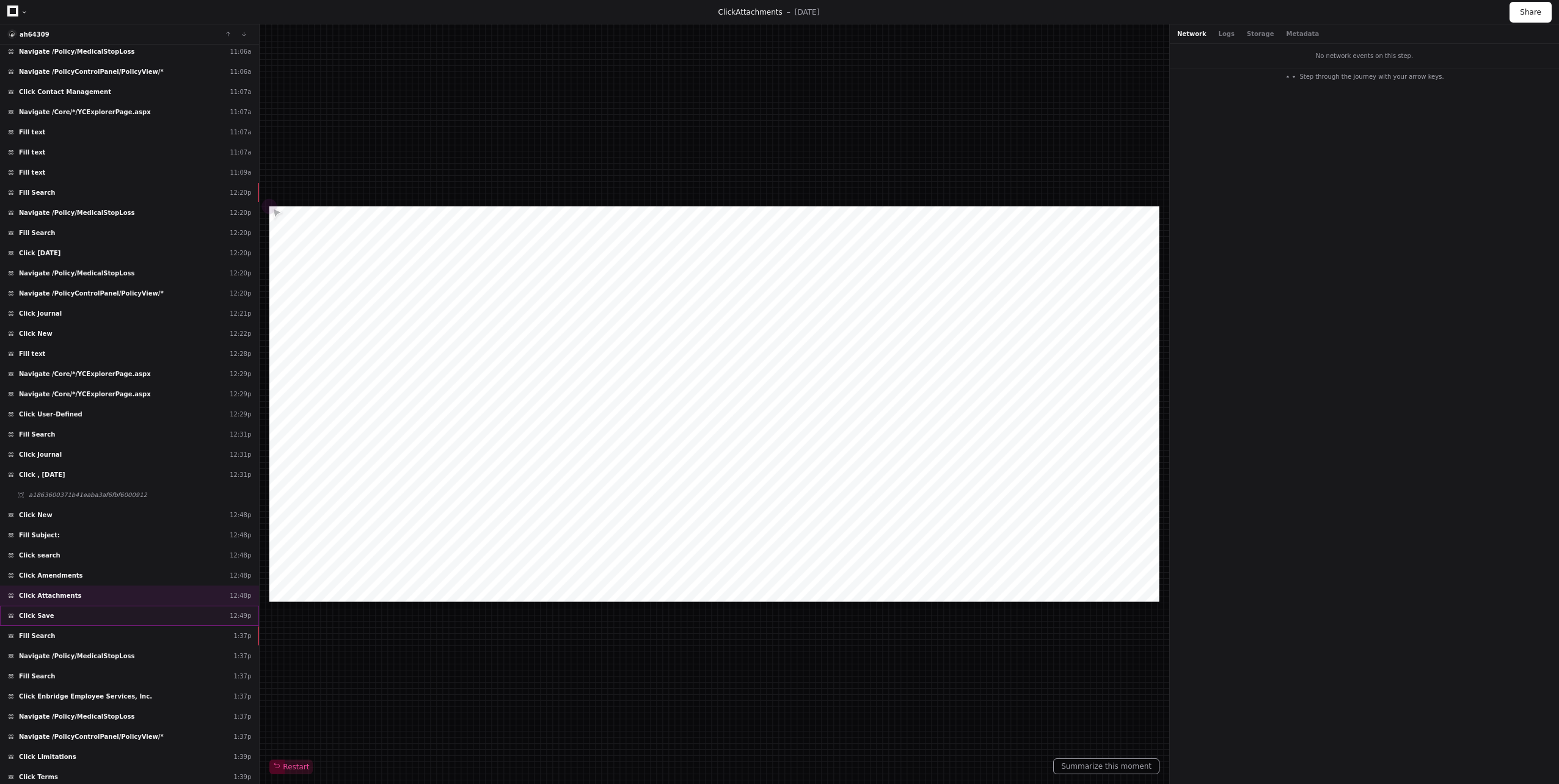
click at [72, 612] on div "Click Save 12:49p" at bounding box center [129, 615] width 259 height 20
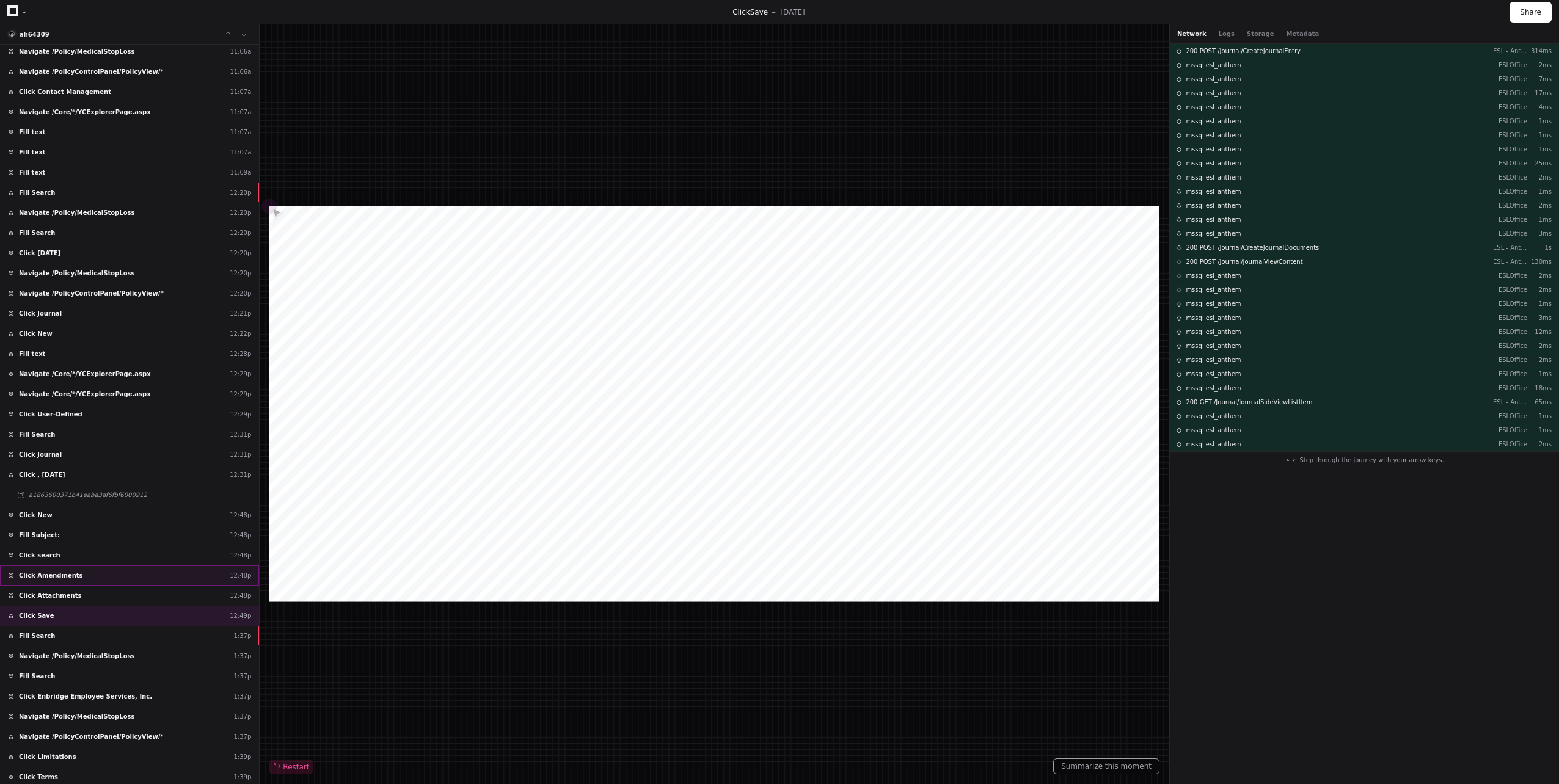
click at [93, 577] on div "Click Amendments 12:48p" at bounding box center [129, 575] width 259 height 20
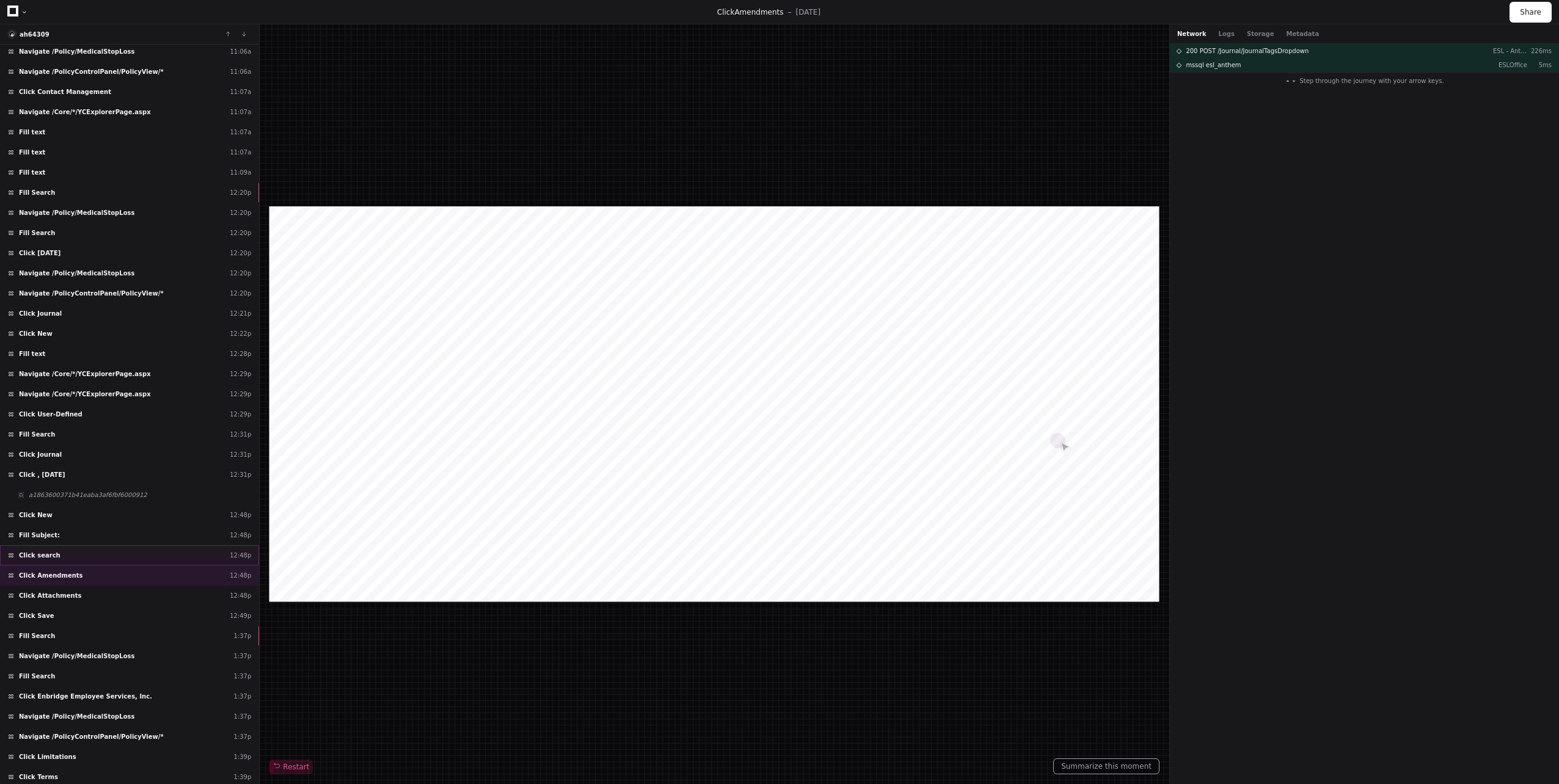
click at [92, 555] on div "Click search 12:48p" at bounding box center [129, 555] width 259 height 20
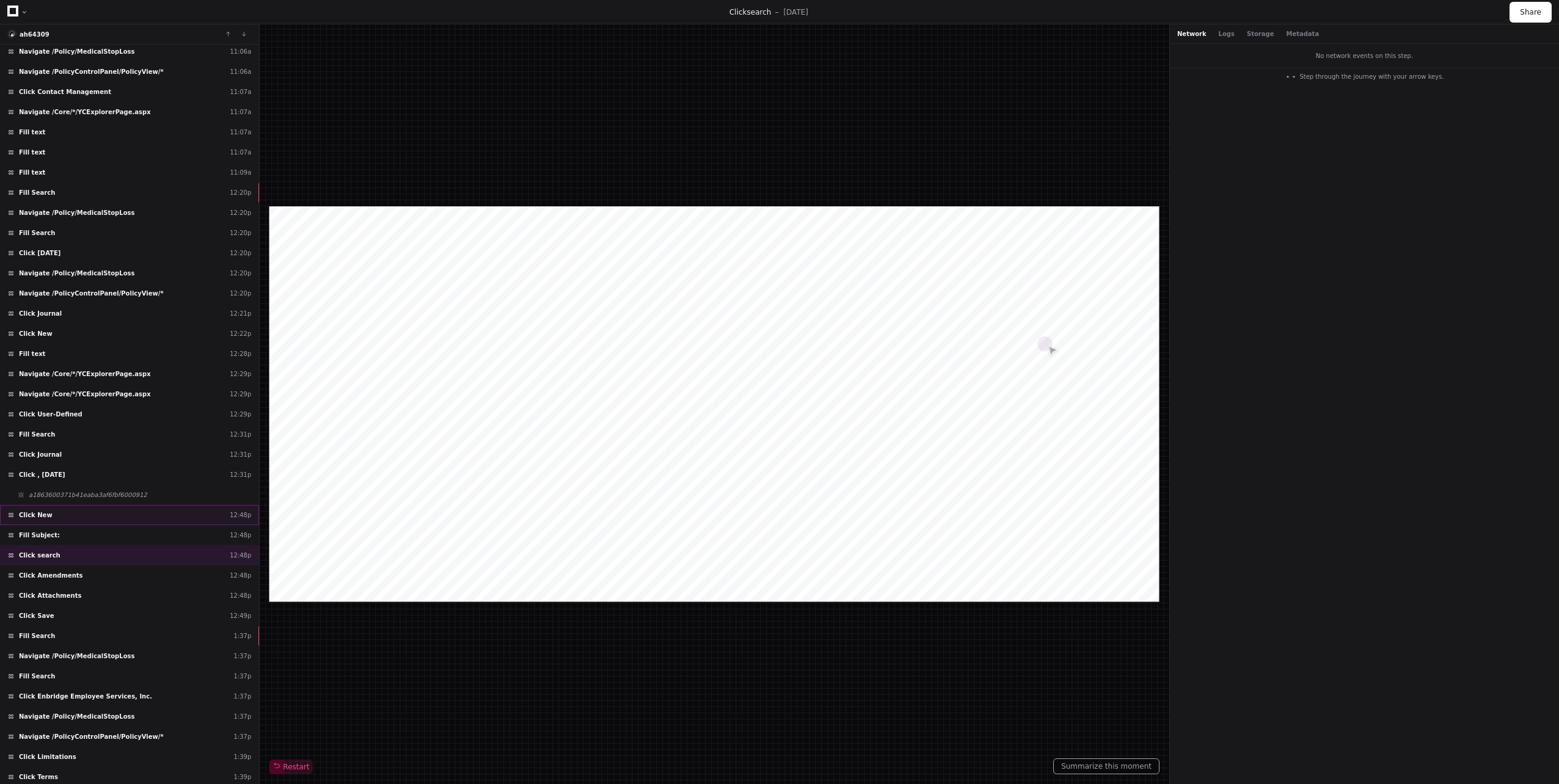
click at [90, 516] on div "Click New 12:48p" at bounding box center [129, 515] width 259 height 20
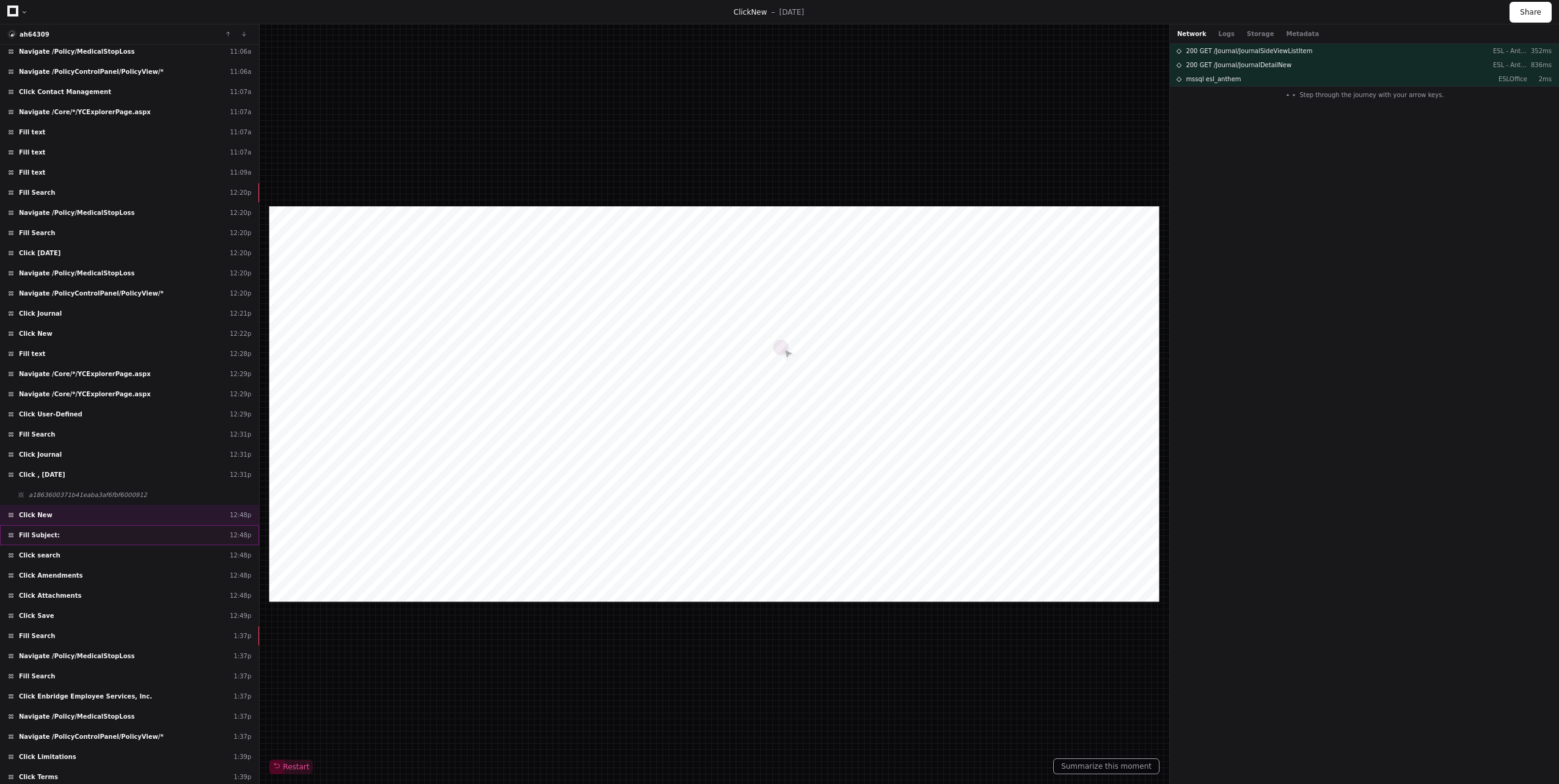
click at [76, 530] on div "Fill Subject: 12:48p" at bounding box center [129, 535] width 259 height 20
